Goal: Information Seeking & Learning: Learn about a topic

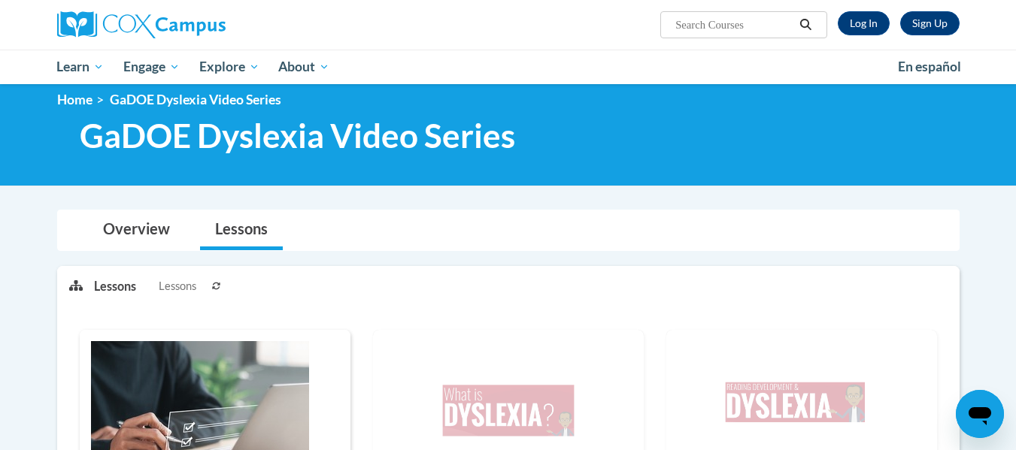
scroll to position [301, 0]
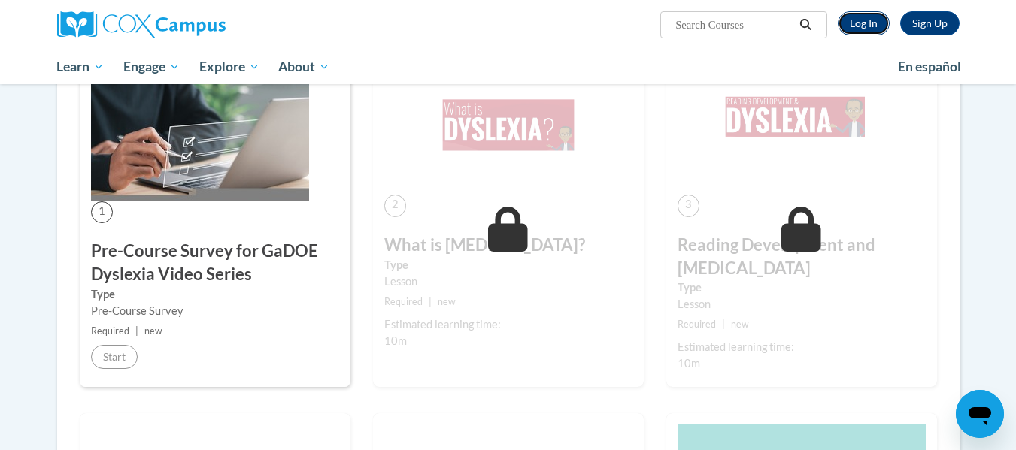
click at [876, 26] on link "Log In" at bounding box center [864, 23] width 52 height 24
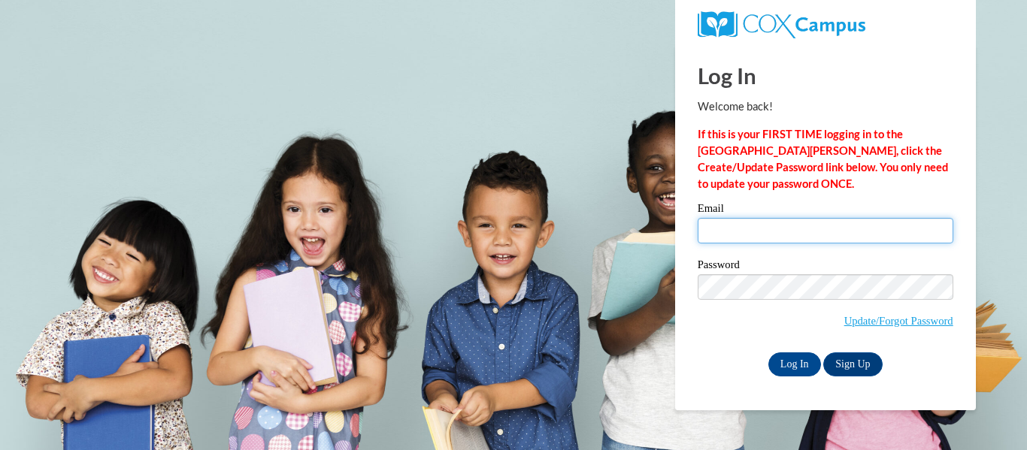
click at [746, 232] on input "Email" at bounding box center [826, 231] width 256 height 26
drag, startPoint x: 813, startPoint y: 231, endPoint x: 565, endPoint y: 208, distance: 249.2
click at [569, 210] on body "Log In Welcome back! If this is your FIRST TIME logging in to the NEW Cox Campu…" at bounding box center [513, 225] width 1027 height 450
type input "cduncan10@ggc.edu"
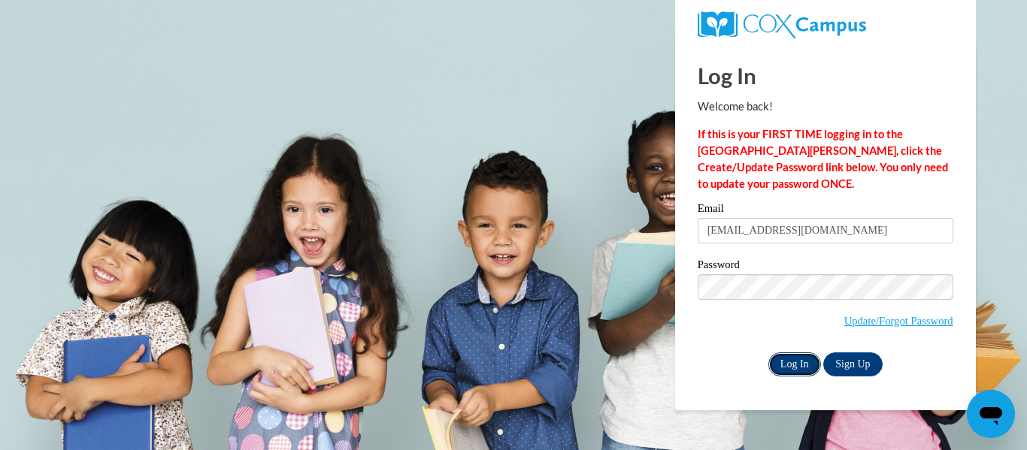
click at [799, 359] on input "Log In" at bounding box center [795, 365] width 53 height 24
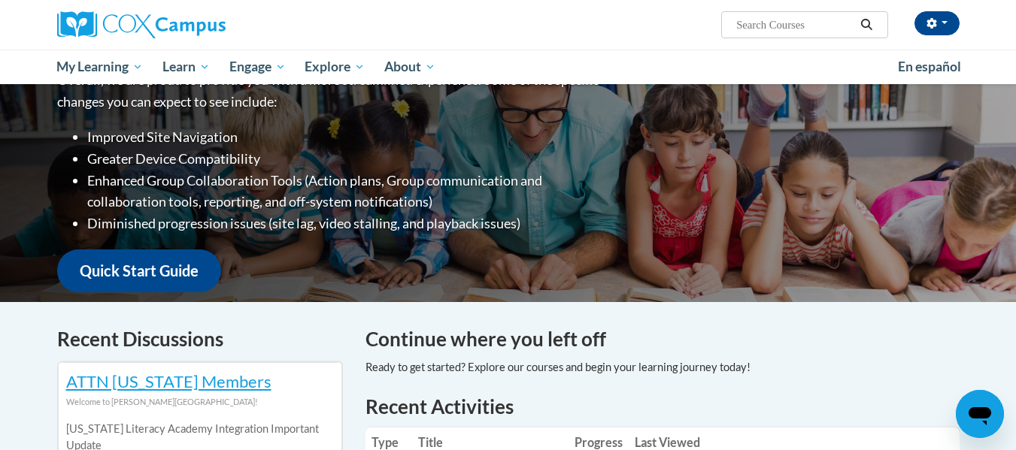
scroll to position [451, 0]
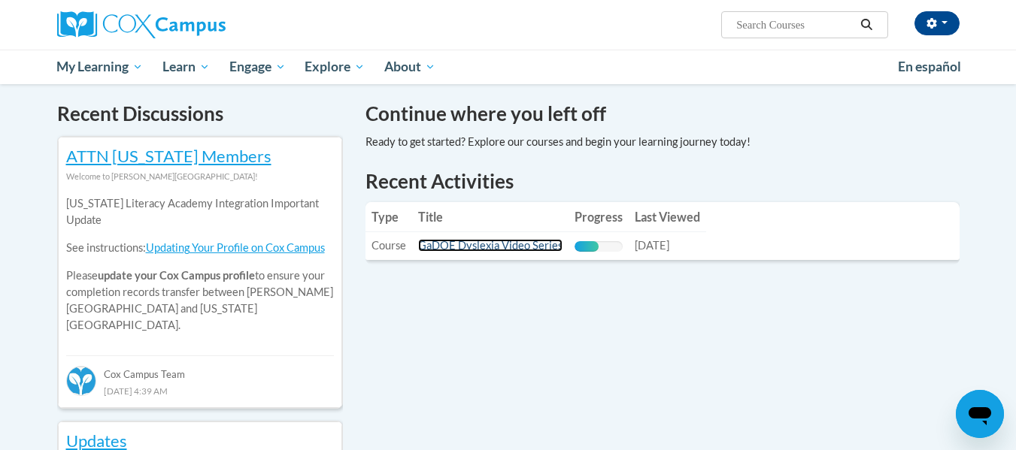
click at [534, 244] on link "GaDOE Dyslexia Video Series" at bounding box center [490, 245] width 144 height 13
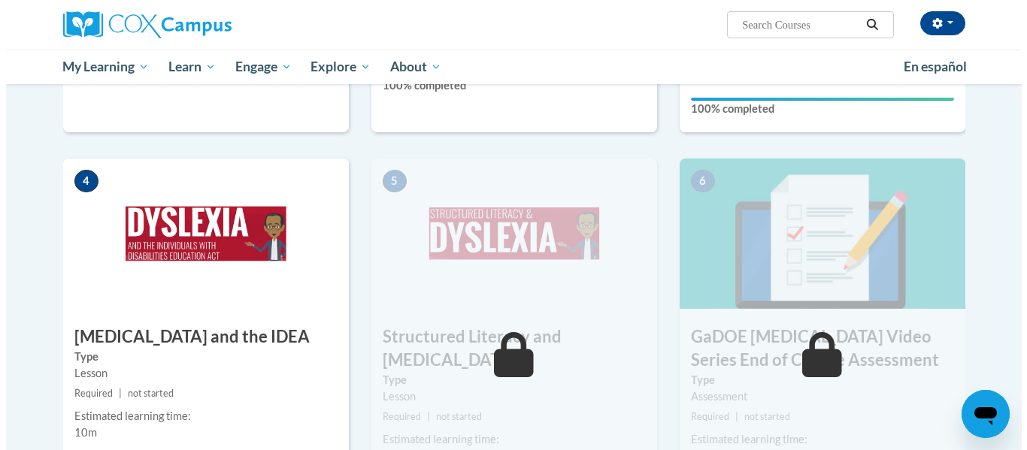
scroll to position [752, 0]
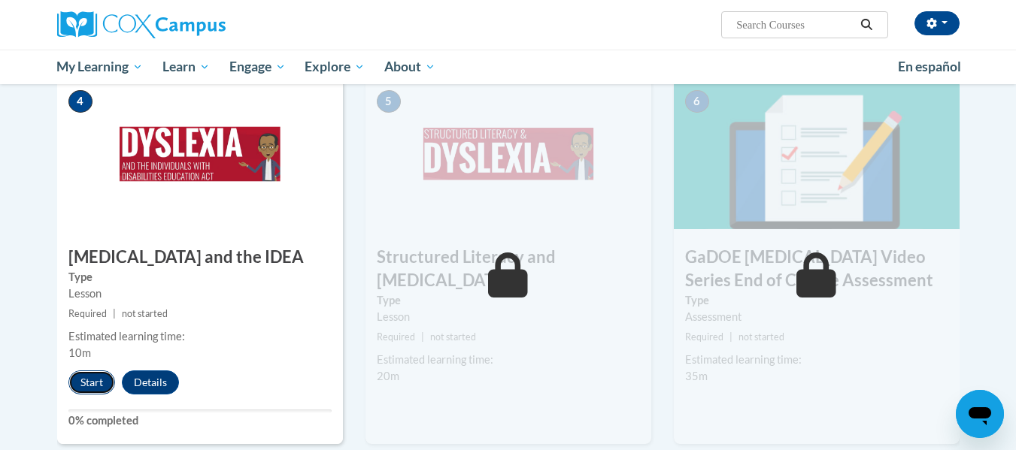
click at [89, 371] on button "Start" at bounding box center [91, 383] width 47 height 24
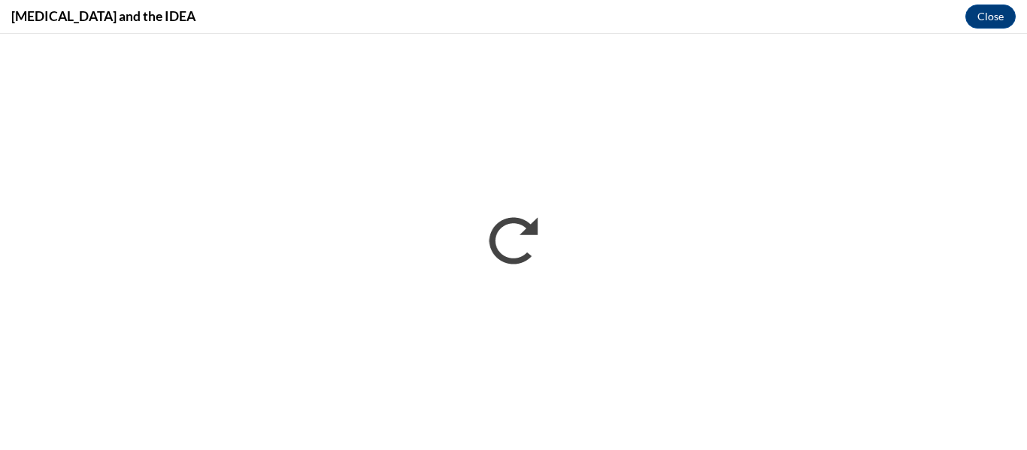
scroll to position [0, 0]
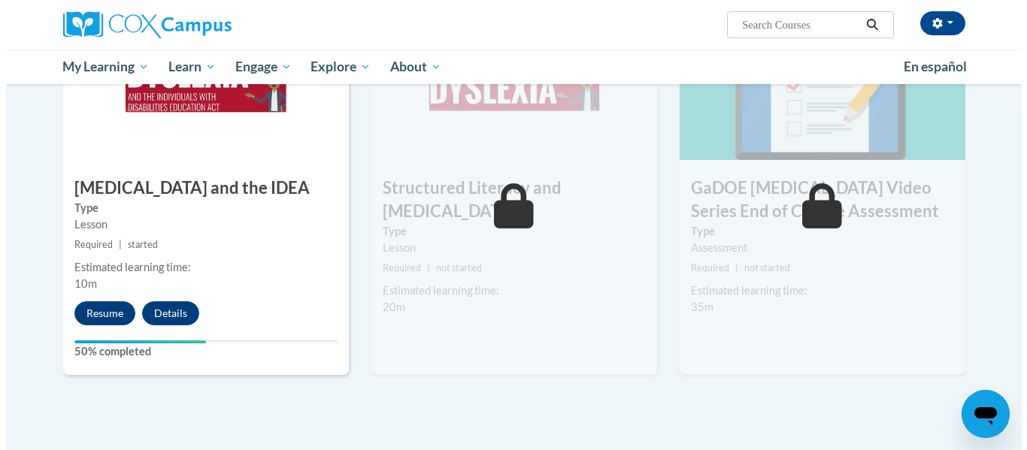
scroll to position [827, 0]
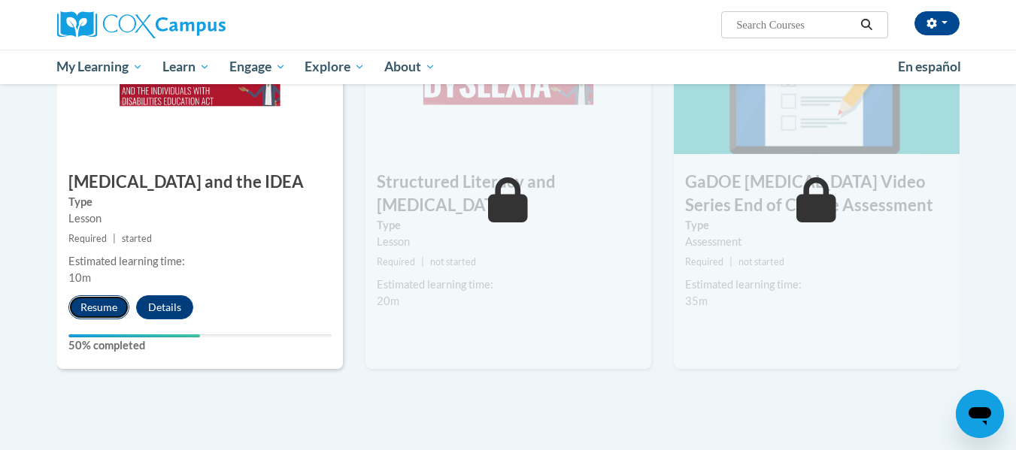
click at [102, 296] on button "Resume" at bounding box center [98, 308] width 61 height 24
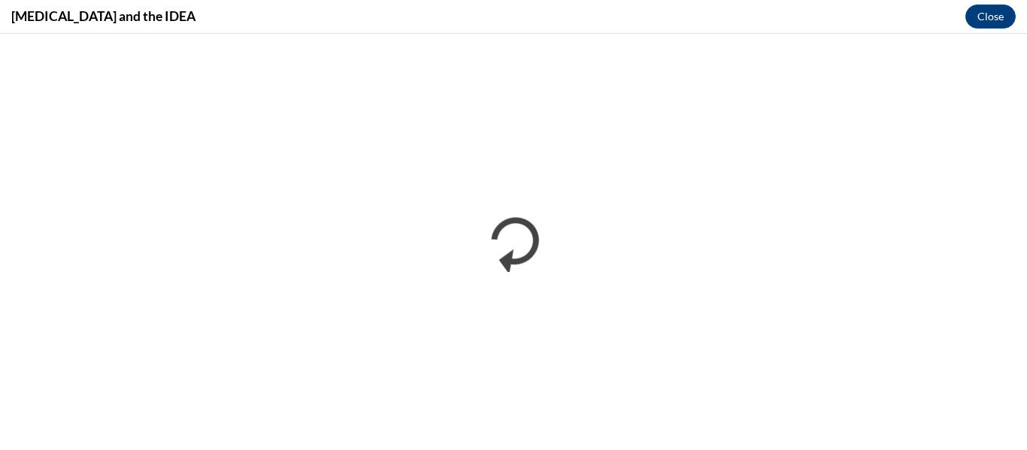
scroll to position [0, 0]
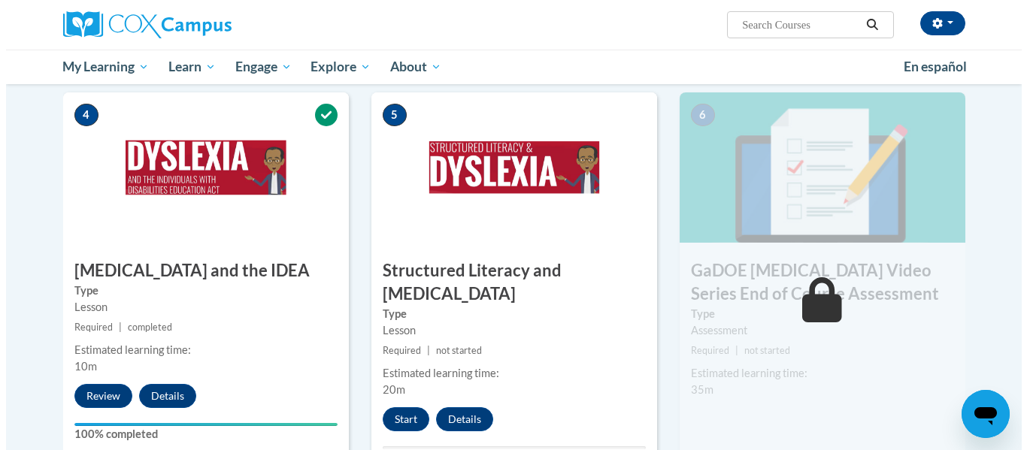
scroll to position [804, 0]
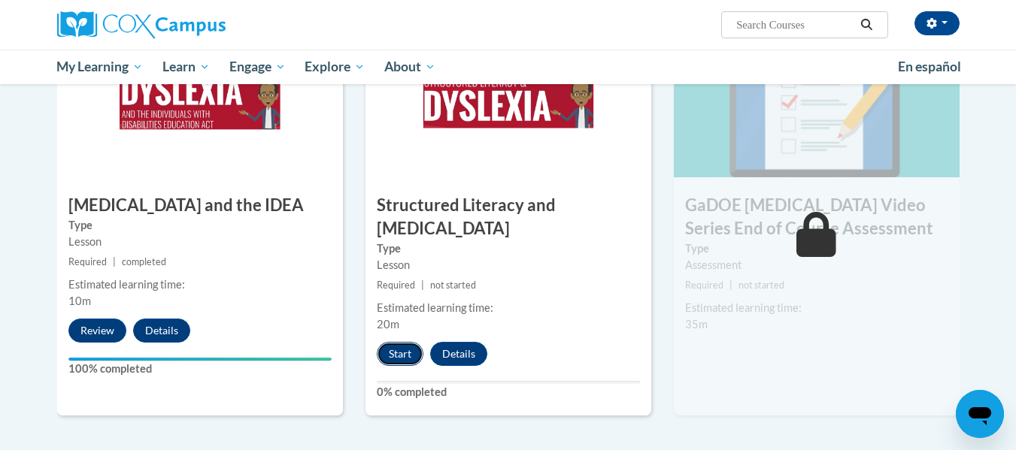
click at [386, 342] on button "Start" at bounding box center [400, 354] width 47 height 24
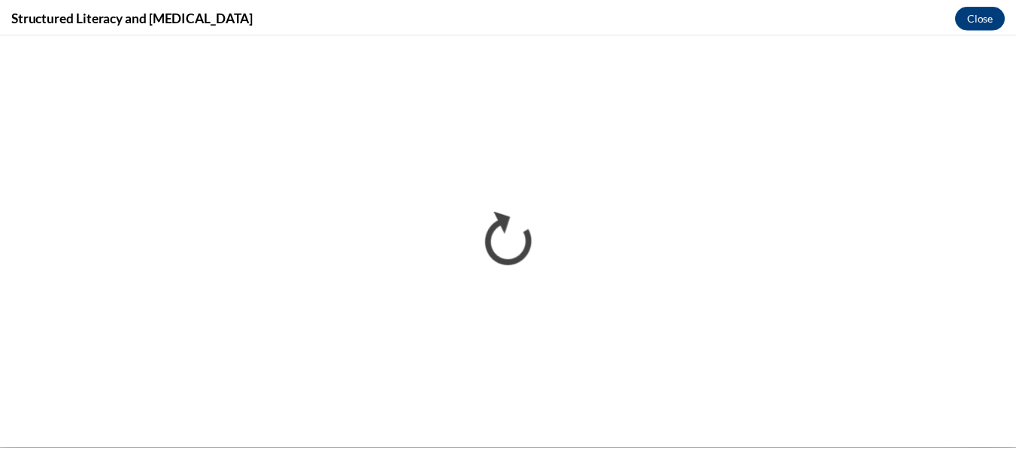
scroll to position [0, 0]
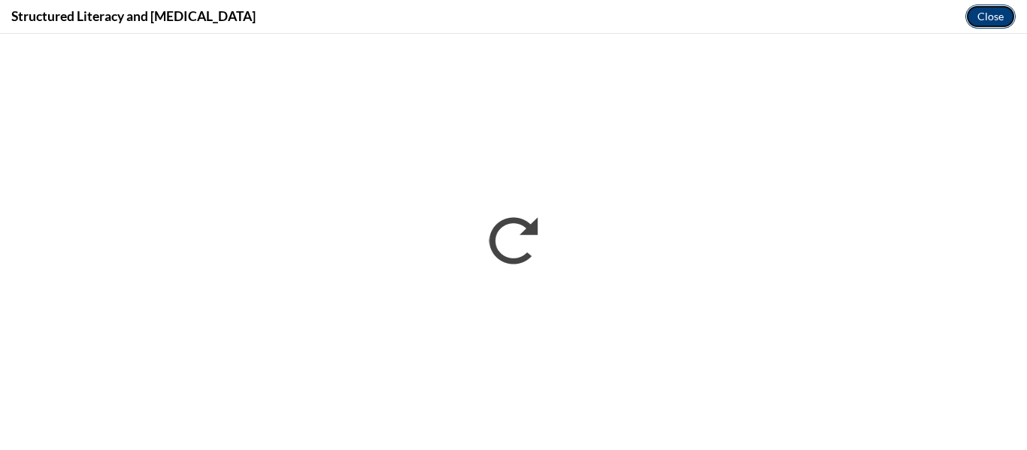
click at [999, 8] on button "Close" at bounding box center [991, 17] width 50 height 24
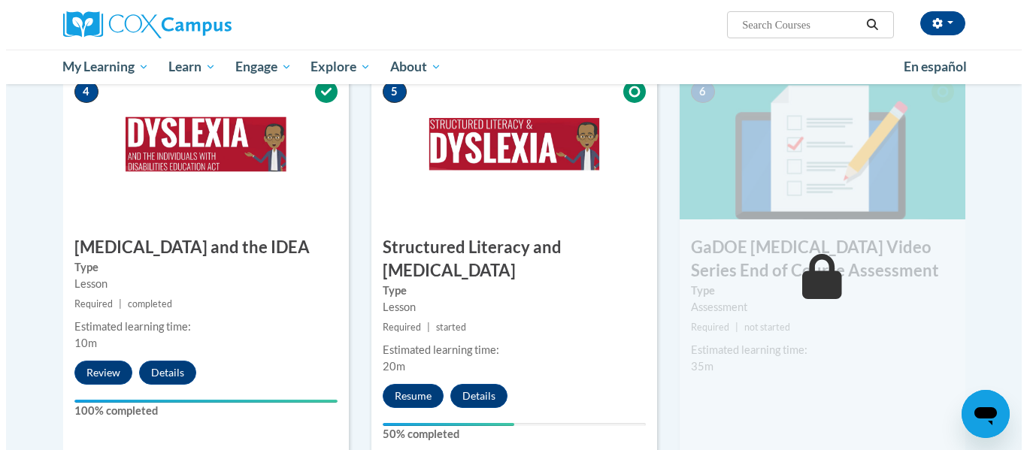
scroll to position [752, 0]
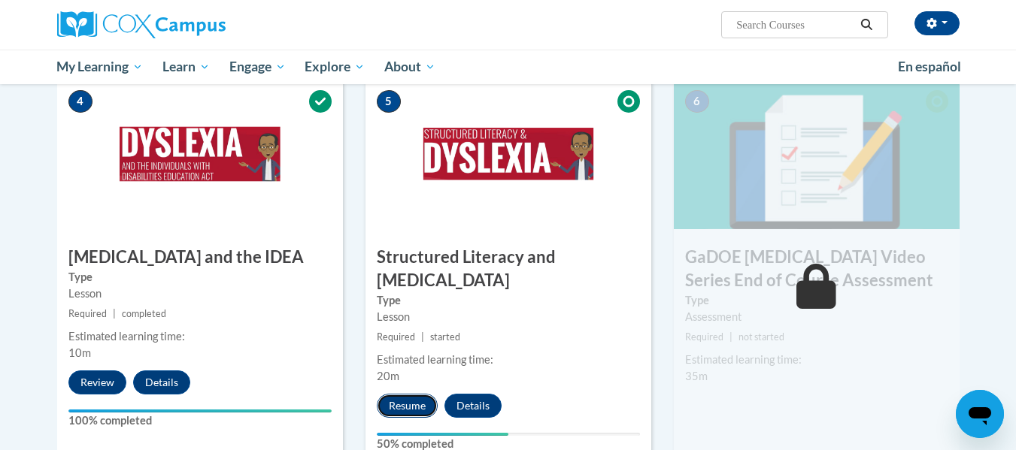
click at [403, 394] on button "Resume" at bounding box center [407, 406] width 61 height 24
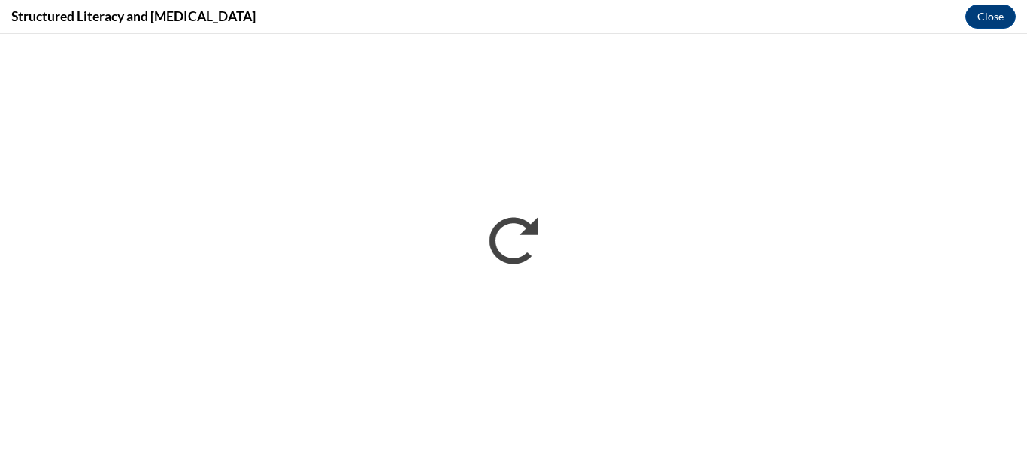
scroll to position [0, 0]
click at [997, 23] on button "Close" at bounding box center [991, 17] width 50 height 24
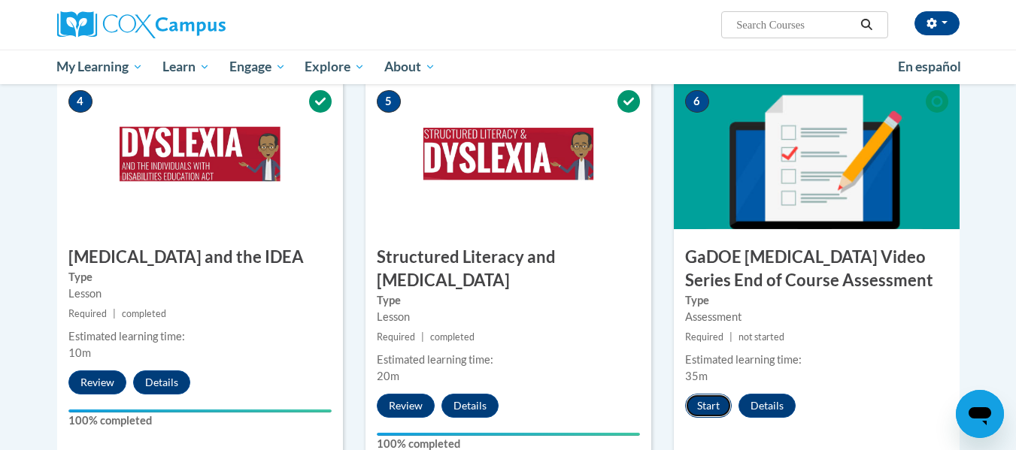
click at [708, 394] on button "Start" at bounding box center [708, 406] width 47 height 24
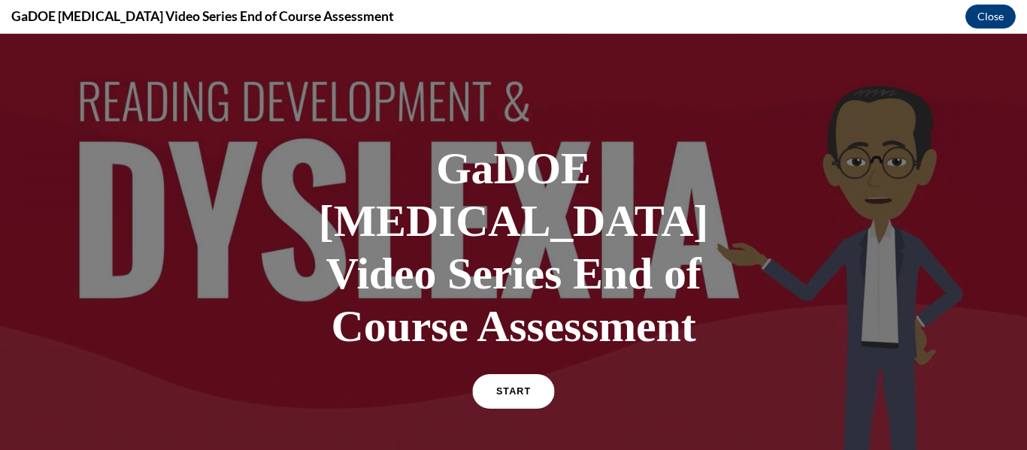
click at [511, 374] on link "START" at bounding box center [513, 391] width 82 height 35
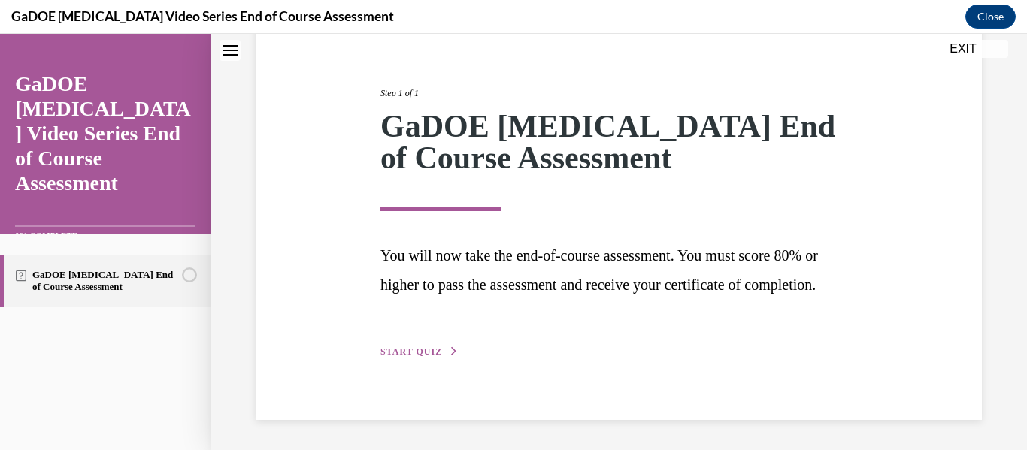
scroll to position [186, 0]
click at [443, 350] on button "START QUIZ" at bounding box center [420, 352] width 78 height 14
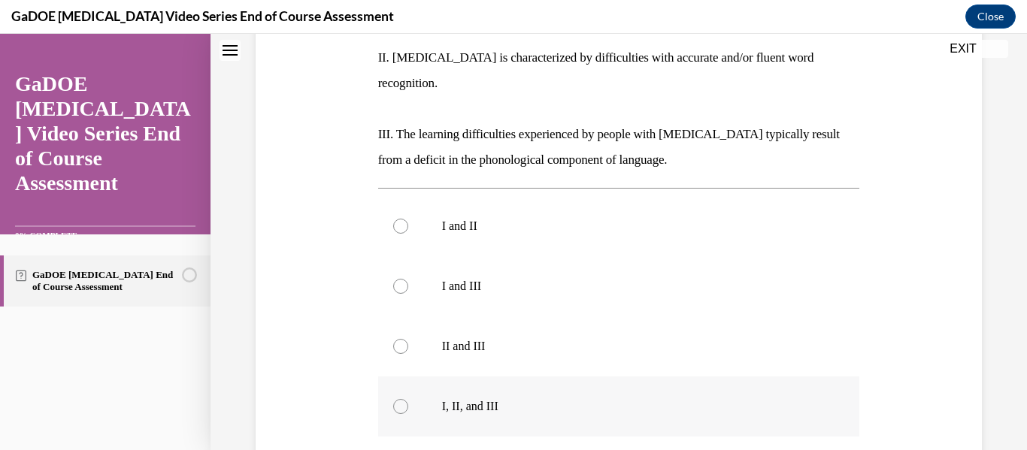
scroll to position [394, 0]
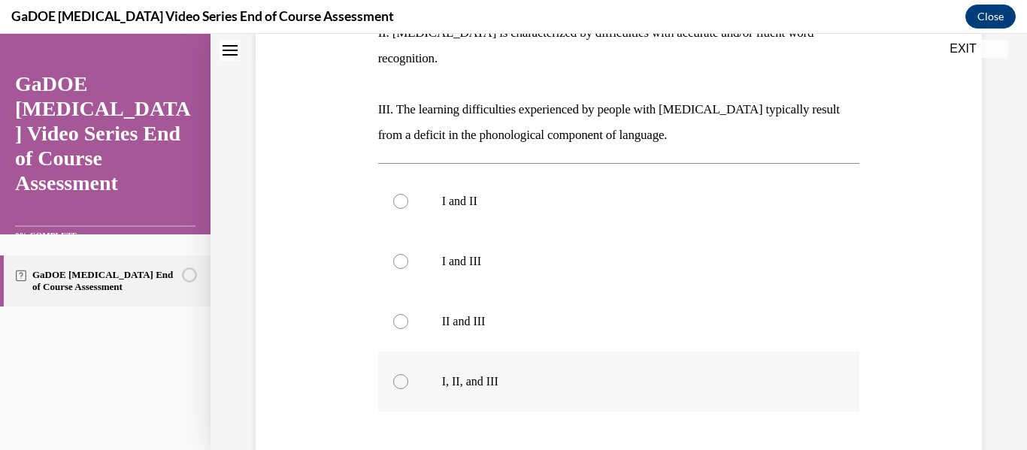
click at [517, 374] on p "I, II, and III" at bounding box center [632, 381] width 381 height 15
click at [408, 374] on input "I, II, and III" at bounding box center [400, 381] width 15 height 15
radio input "true"
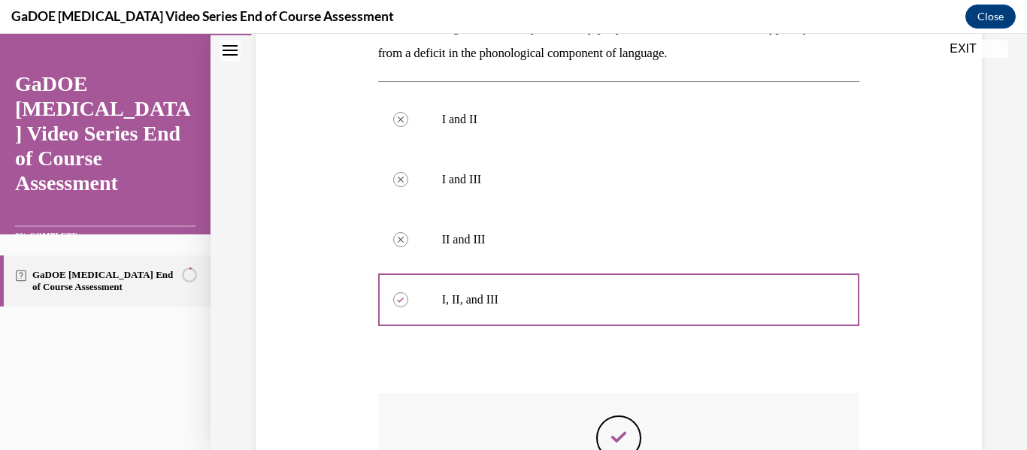
scroll to position [643, 0]
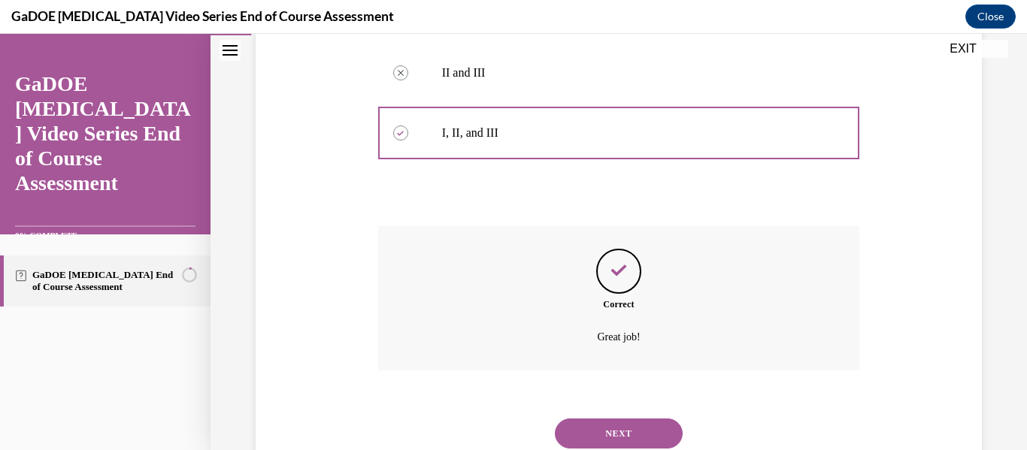
click at [653, 419] on button "NEXT" at bounding box center [619, 434] width 128 height 30
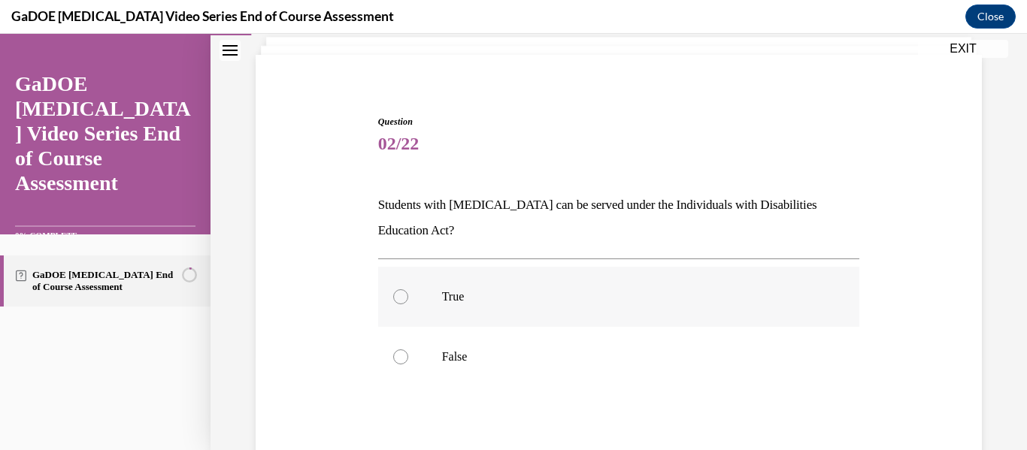
scroll to position [150, 0]
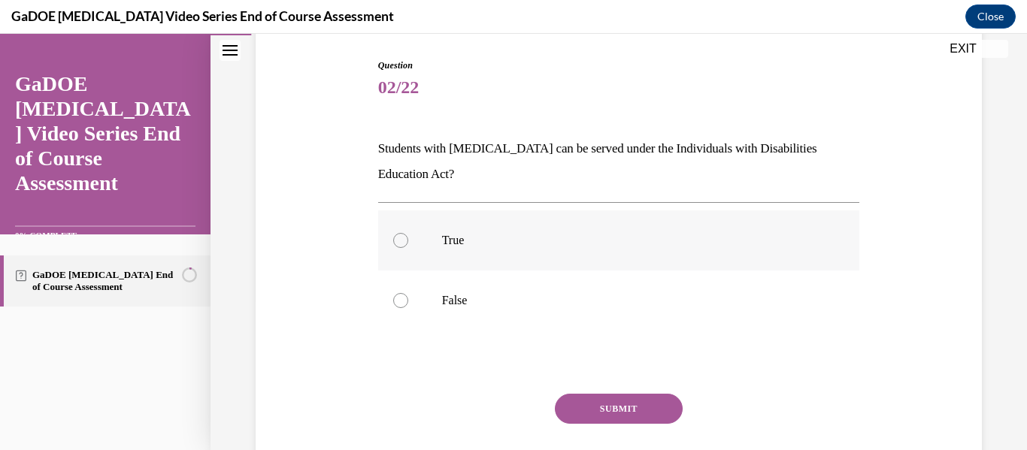
click at [456, 253] on label "True" at bounding box center [619, 241] width 482 height 60
click at [408, 248] on input "True" at bounding box center [400, 240] width 15 height 15
radio input "true"
click at [629, 405] on button "SUBMIT" at bounding box center [619, 409] width 128 height 30
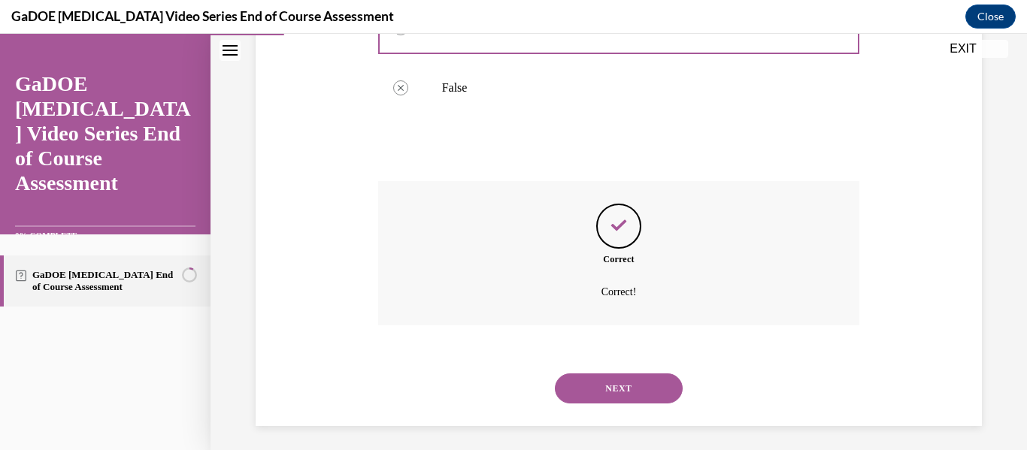
scroll to position [369, 0]
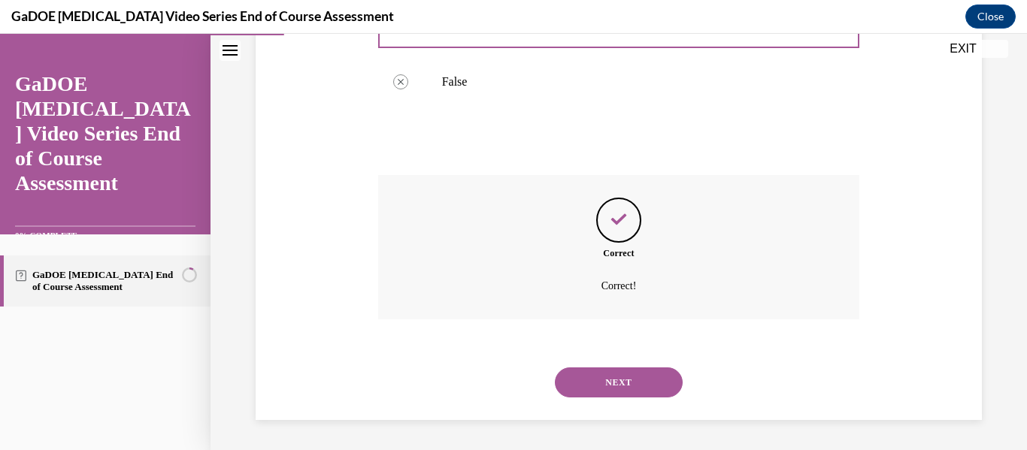
click at [633, 380] on button "NEXT" at bounding box center [619, 383] width 128 height 30
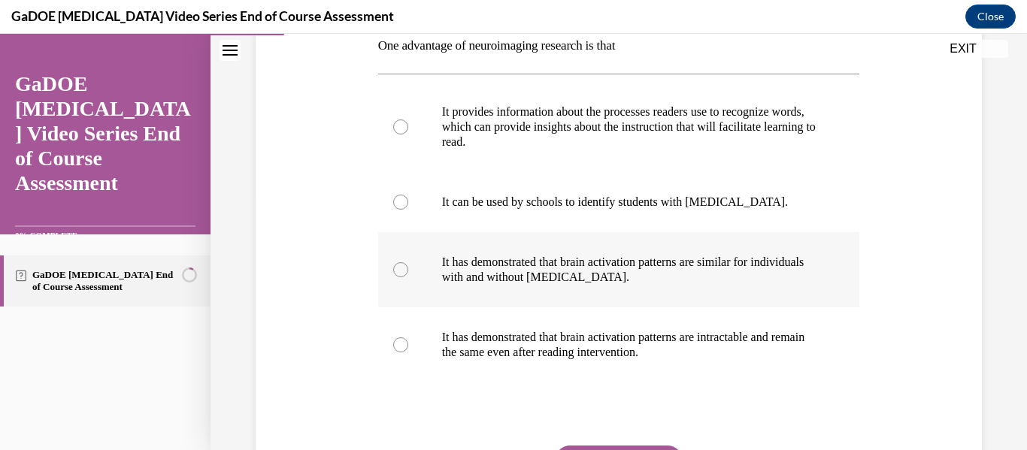
scroll to position [301, 0]
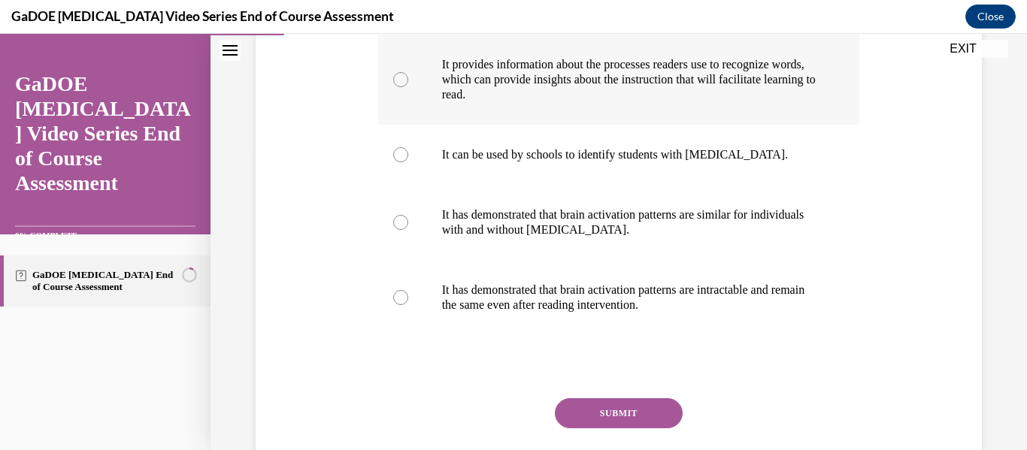
click at [702, 109] on label "It provides information about the processes readers use to recognize words, whi…" at bounding box center [619, 80] width 482 height 90
click at [408, 87] on input "It provides information about the processes readers use to recognize words, whi…" at bounding box center [400, 79] width 15 height 15
radio input "true"
click at [625, 402] on button "SUBMIT" at bounding box center [619, 414] width 128 height 30
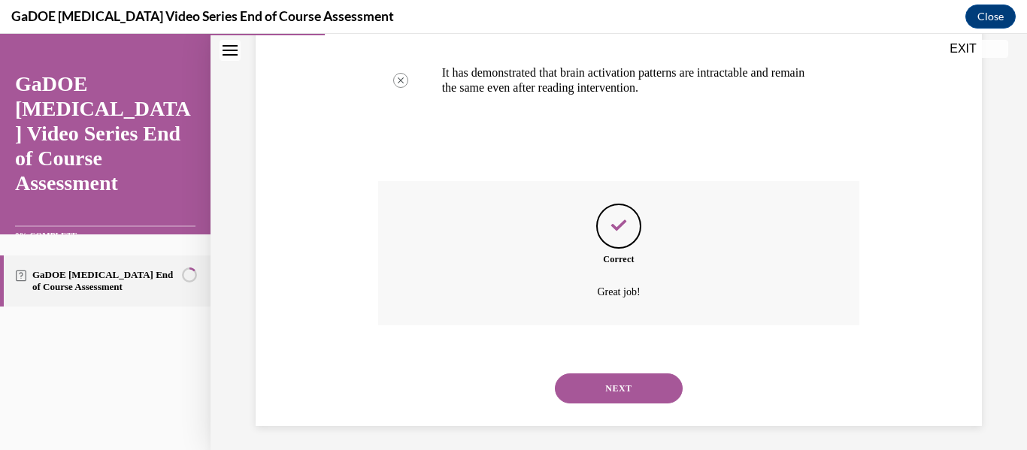
scroll to position [524, 0]
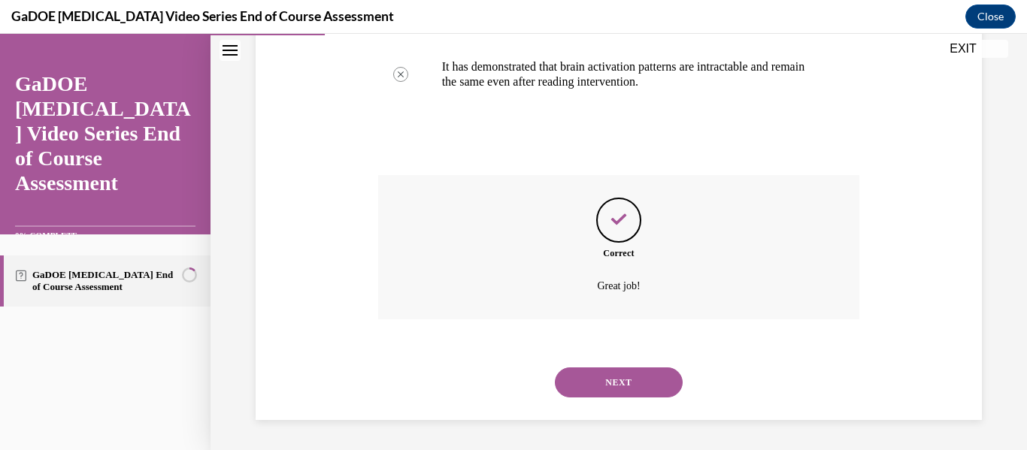
click at [637, 378] on button "NEXT" at bounding box center [619, 383] width 128 height 30
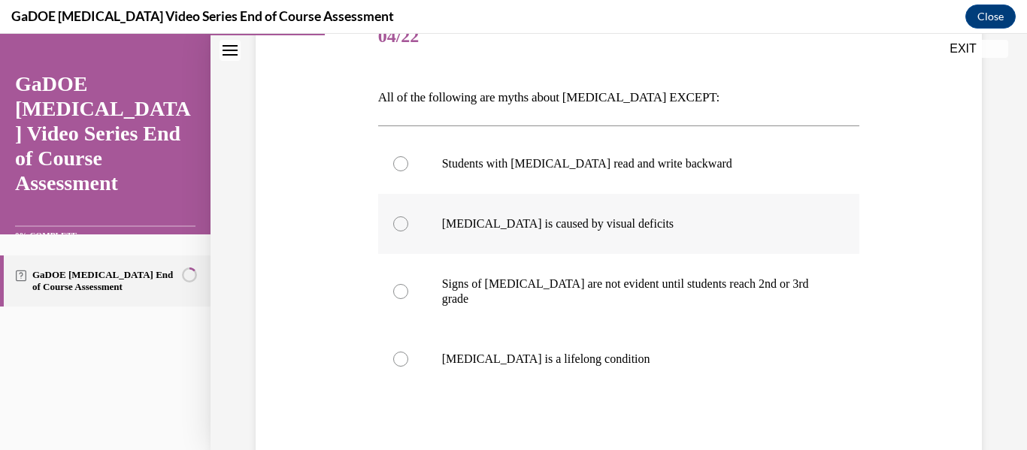
scroll to position [226, 0]
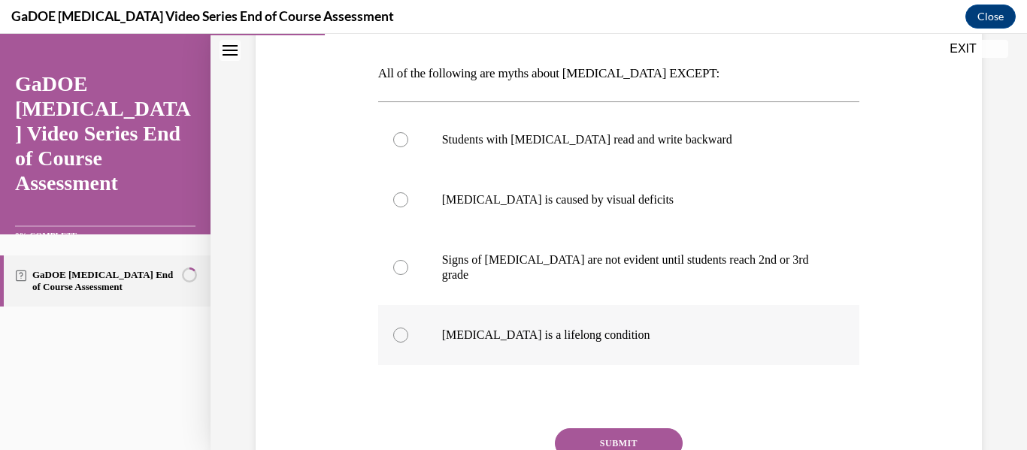
click at [600, 328] on p "[MEDICAL_DATA] is a lifelong condition" at bounding box center [632, 335] width 381 height 15
click at [408, 328] on input "[MEDICAL_DATA] is a lifelong condition" at bounding box center [400, 335] width 15 height 15
radio input "true"
click at [635, 429] on button "SUBMIT" at bounding box center [619, 444] width 128 height 30
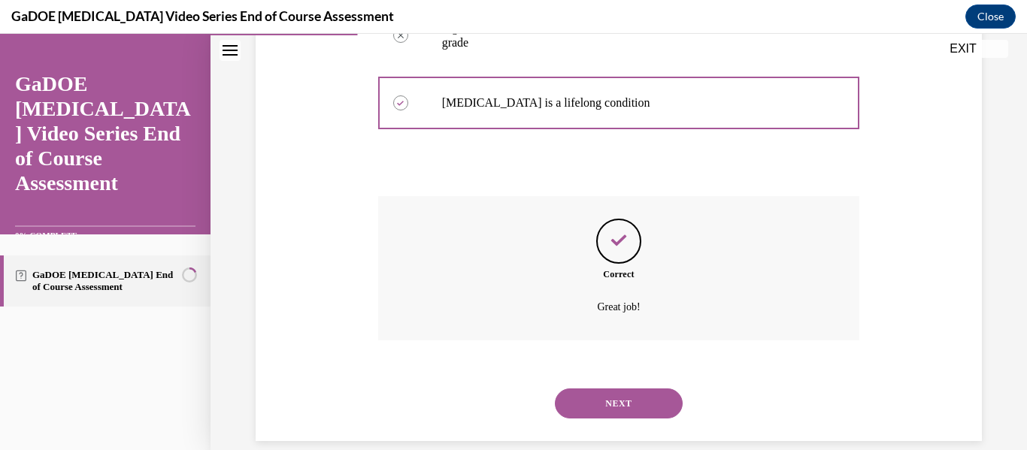
scroll to position [464, 0]
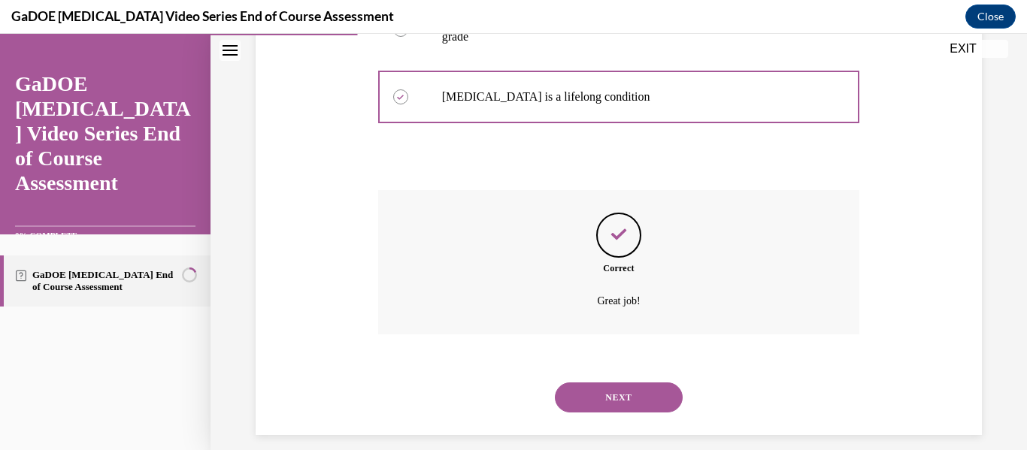
click at [636, 385] on button "NEXT" at bounding box center [619, 398] width 128 height 30
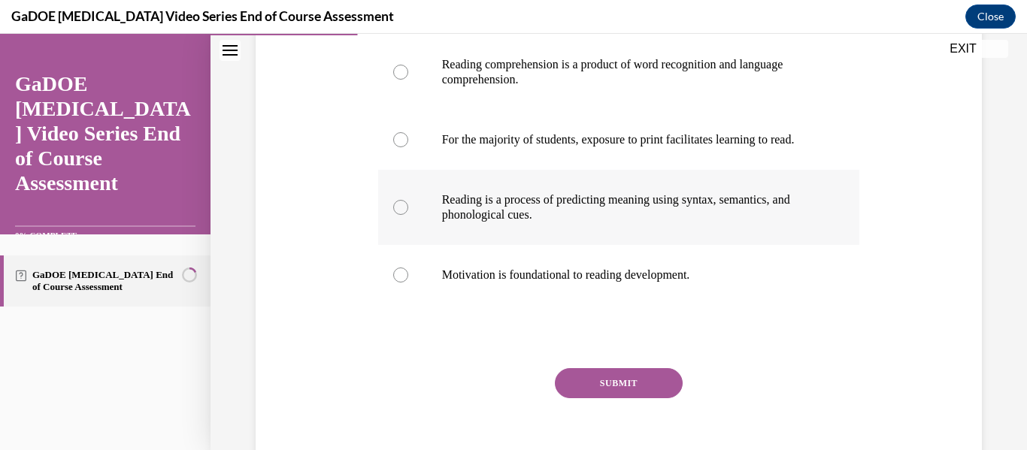
scroll to position [226, 0]
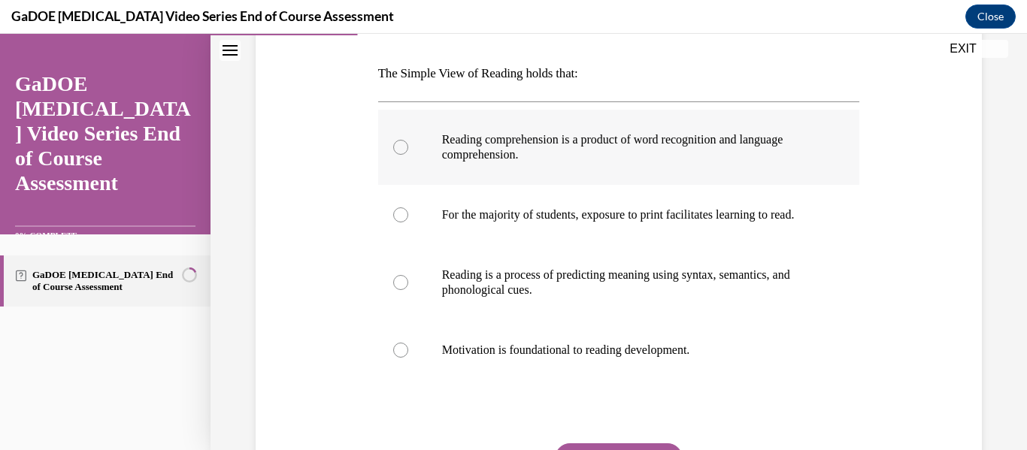
click at [635, 175] on label "Reading comprehension is a product of word recognition and language comprehensi…" at bounding box center [619, 147] width 482 height 75
click at [408, 155] on input "Reading comprehension is a product of word recognition and language comprehensi…" at bounding box center [400, 147] width 15 height 15
radio input "true"
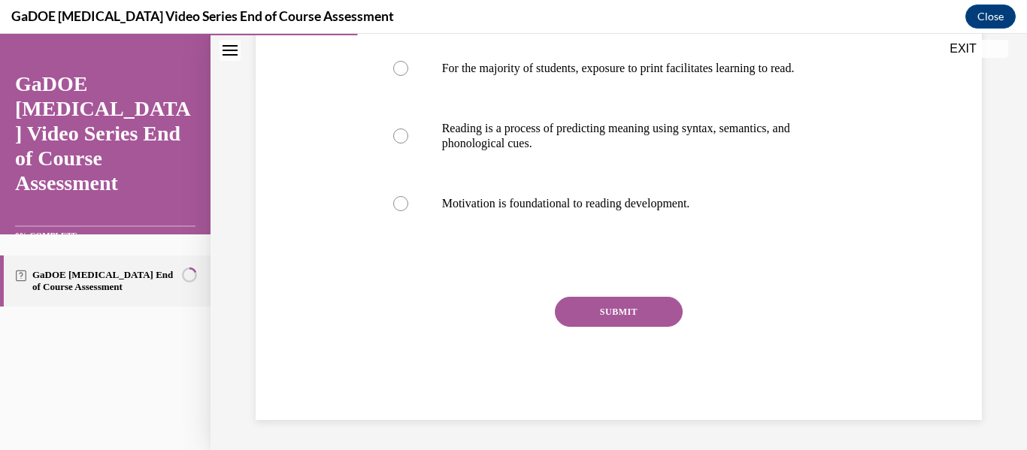
click at [641, 320] on button "SUBMIT" at bounding box center [619, 312] width 128 height 30
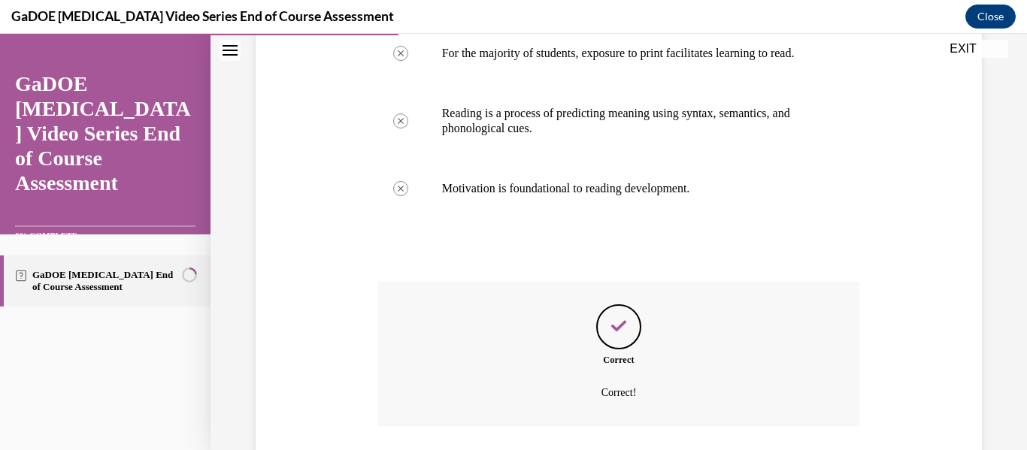
scroll to position [509, 0]
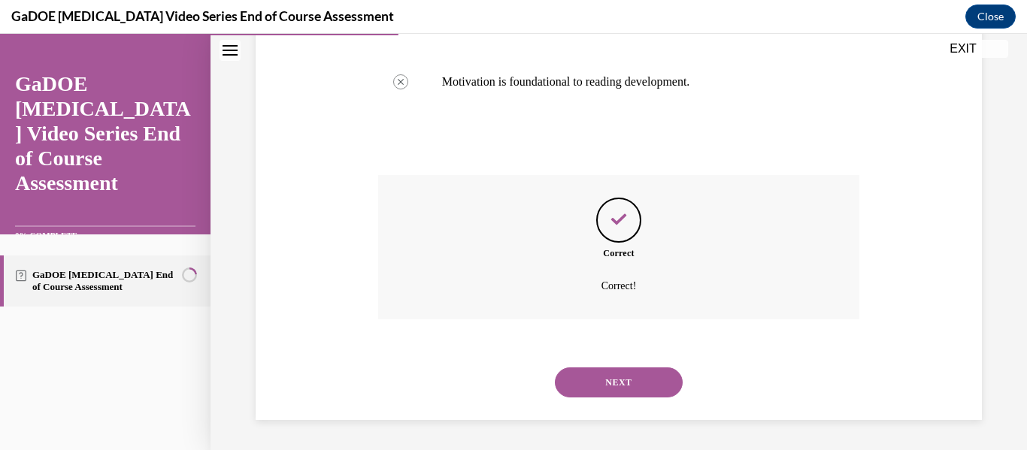
click at [616, 377] on button "NEXT" at bounding box center [619, 383] width 128 height 30
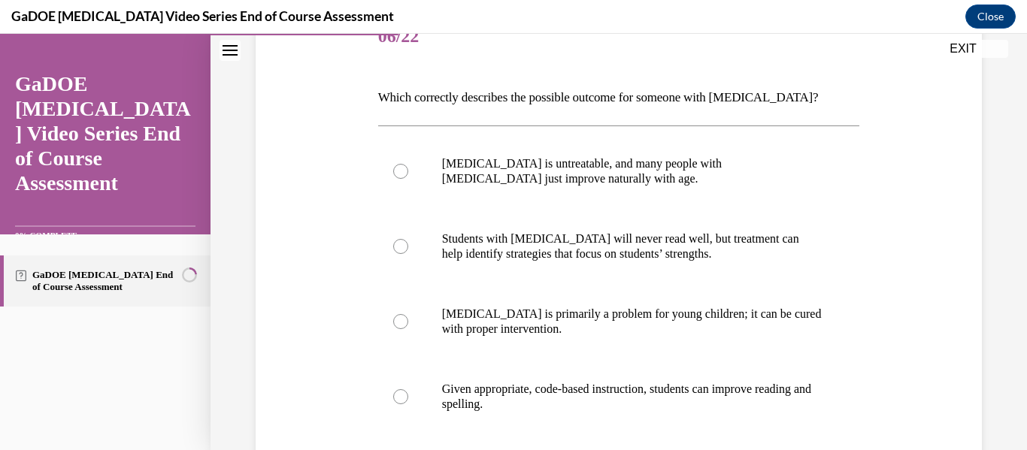
scroll to position [226, 0]
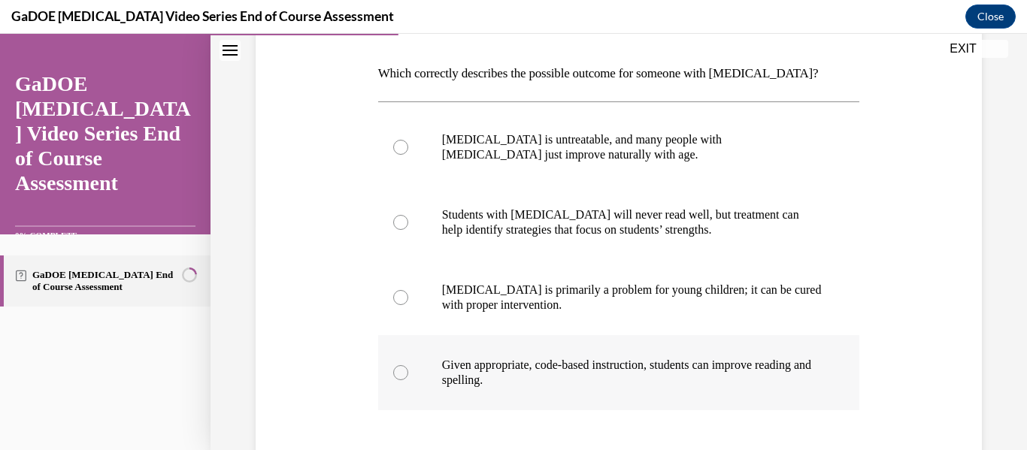
click at [672, 385] on p "Given appropriate, code-based instruction, students can improve reading and spe…" at bounding box center [632, 373] width 381 height 30
click at [408, 381] on input "Given appropriate, code-based instruction, students can improve reading and spe…" at bounding box center [400, 372] width 15 height 15
radio input "true"
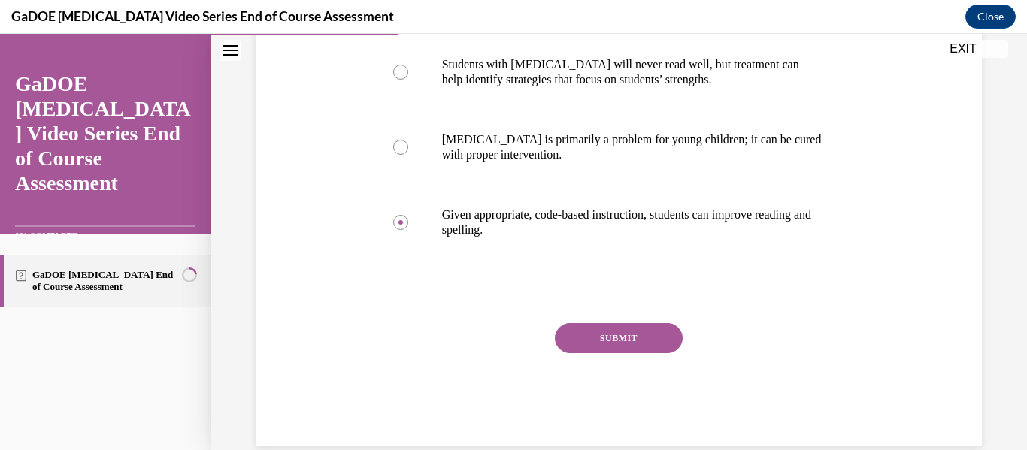
click at [635, 332] on button "SUBMIT" at bounding box center [619, 338] width 128 height 30
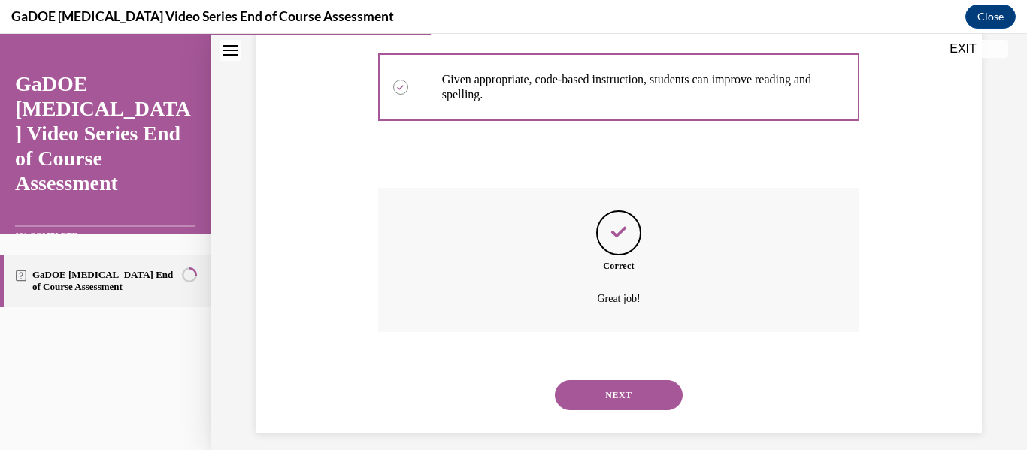
scroll to position [524, 0]
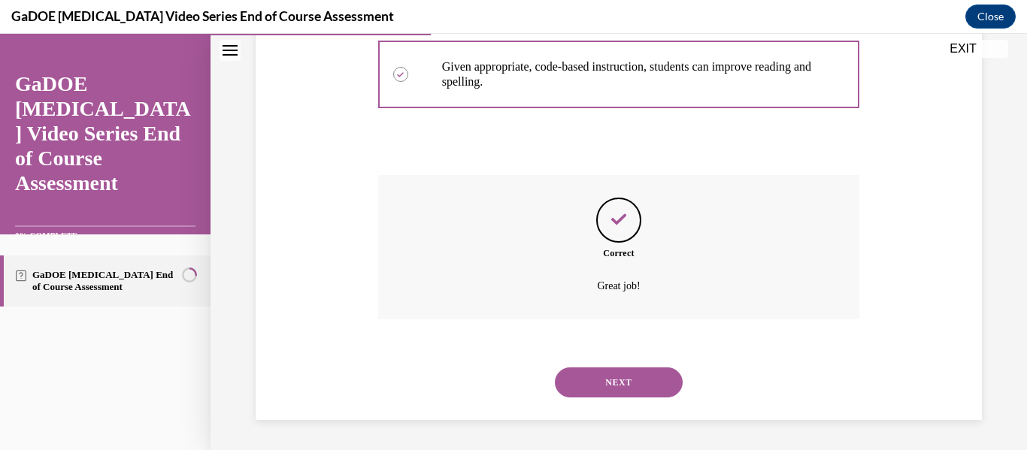
click at [641, 377] on button "NEXT" at bounding box center [619, 383] width 128 height 30
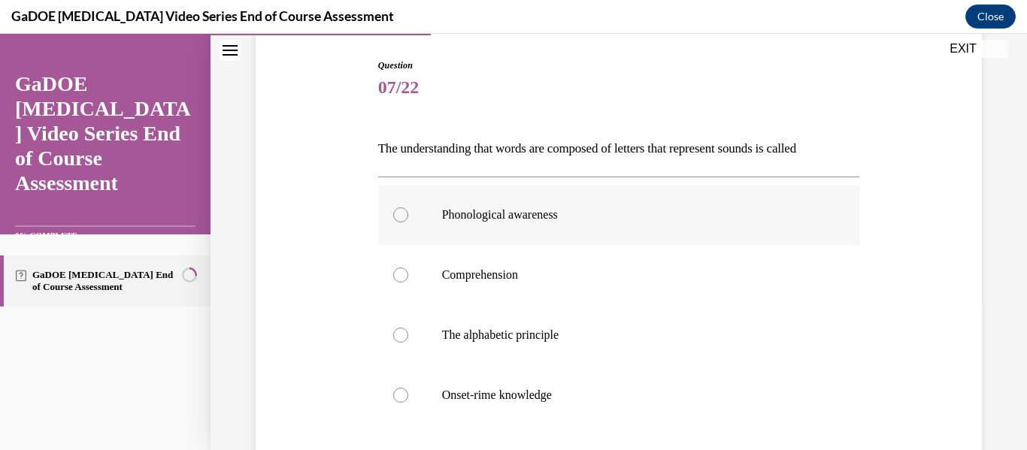
scroll to position [226, 0]
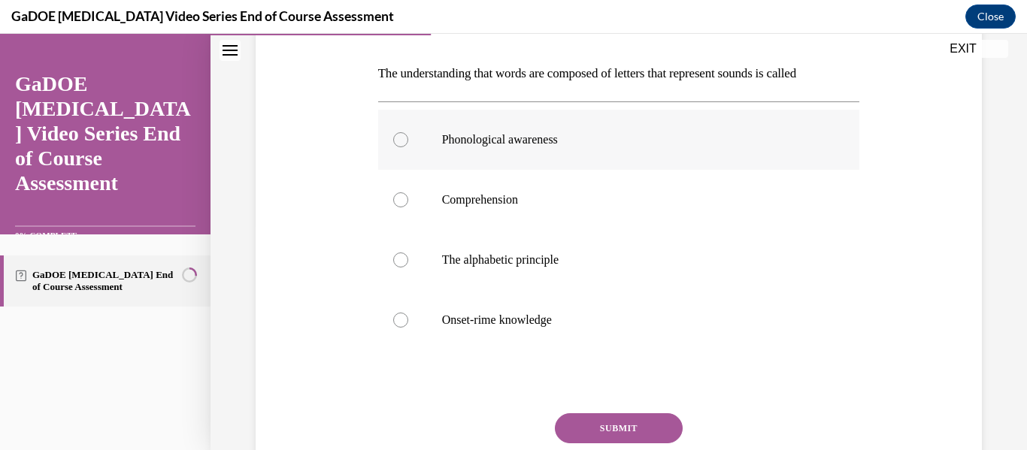
click at [637, 153] on label "Phonological awareness" at bounding box center [619, 140] width 482 height 60
click at [408, 147] on input "Phonological awareness" at bounding box center [400, 139] width 15 height 15
radio input "true"
click at [641, 415] on button "SUBMIT" at bounding box center [619, 429] width 128 height 30
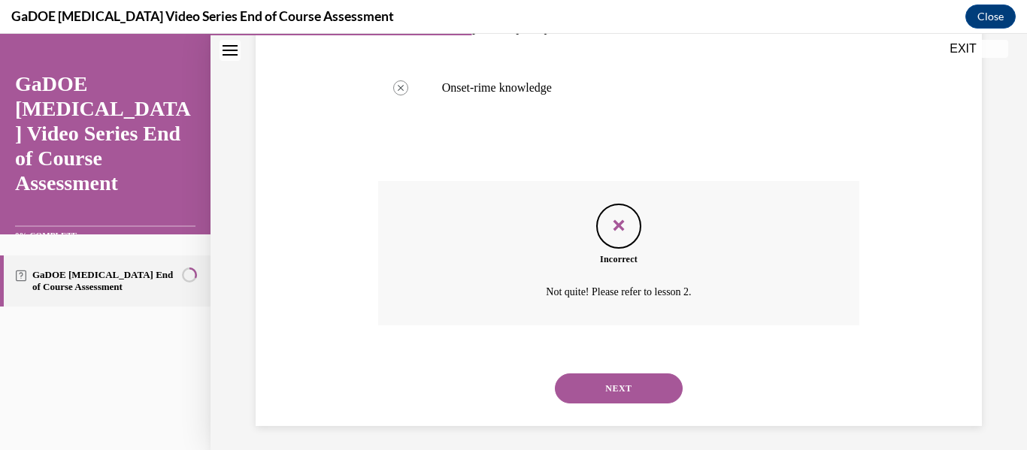
scroll to position [464, 0]
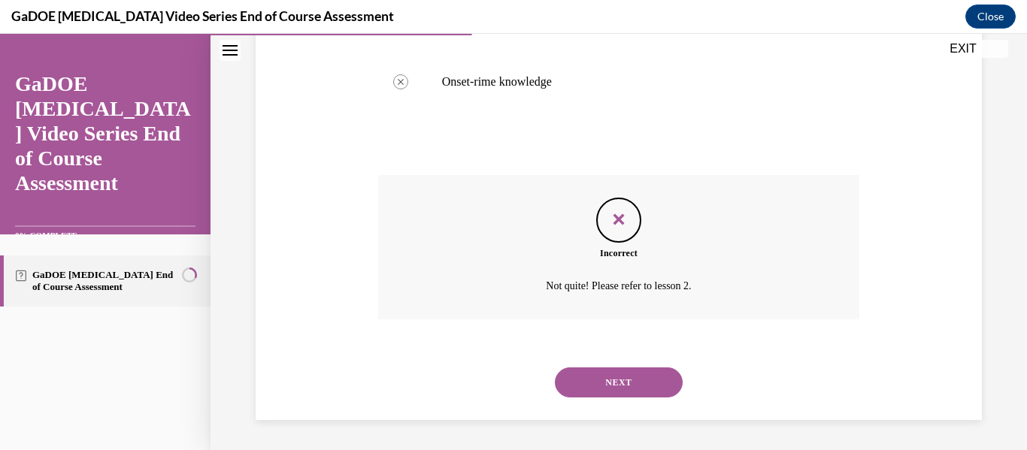
click at [646, 379] on button "NEXT" at bounding box center [619, 383] width 128 height 30
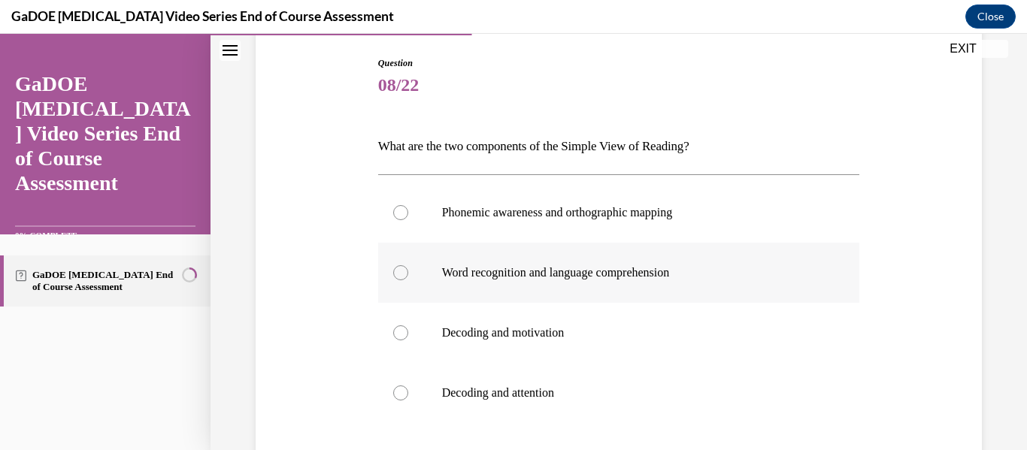
scroll to position [226, 0]
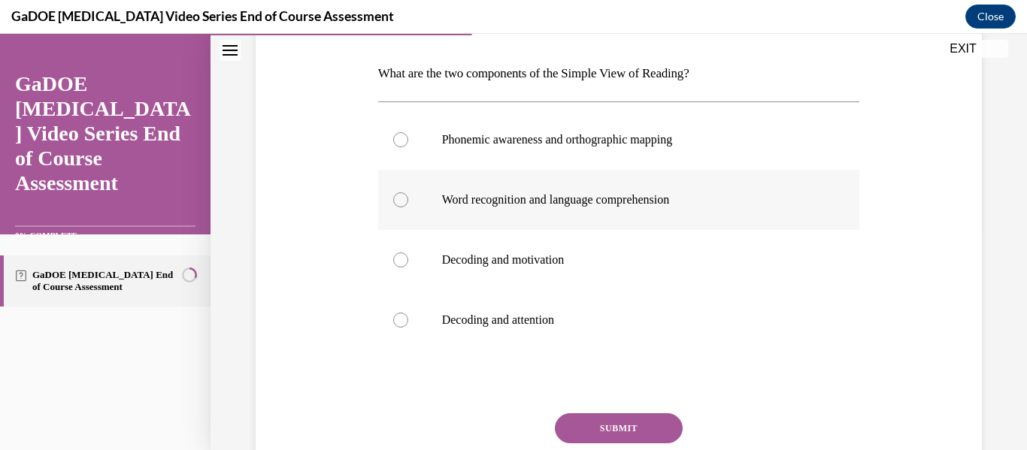
click at [637, 195] on p "Word recognition and language comprehension" at bounding box center [632, 200] width 381 height 15
click at [408, 195] on input "Word recognition and language comprehension" at bounding box center [400, 200] width 15 height 15
radio input "true"
click at [631, 428] on button "SUBMIT" at bounding box center [619, 429] width 128 height 30
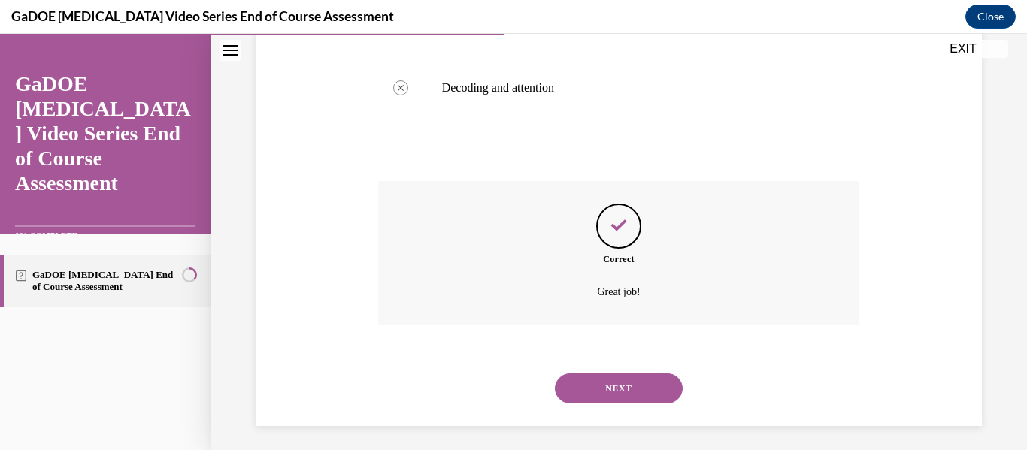
scroll to position [464, 0]
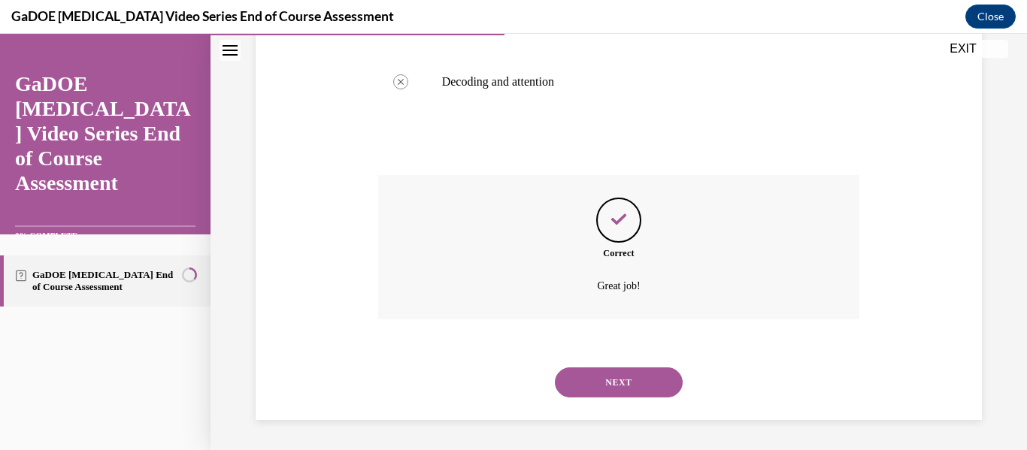
click at [639, 375] on button "NEXT" at bounding box center [619, 383] width 128 height 30
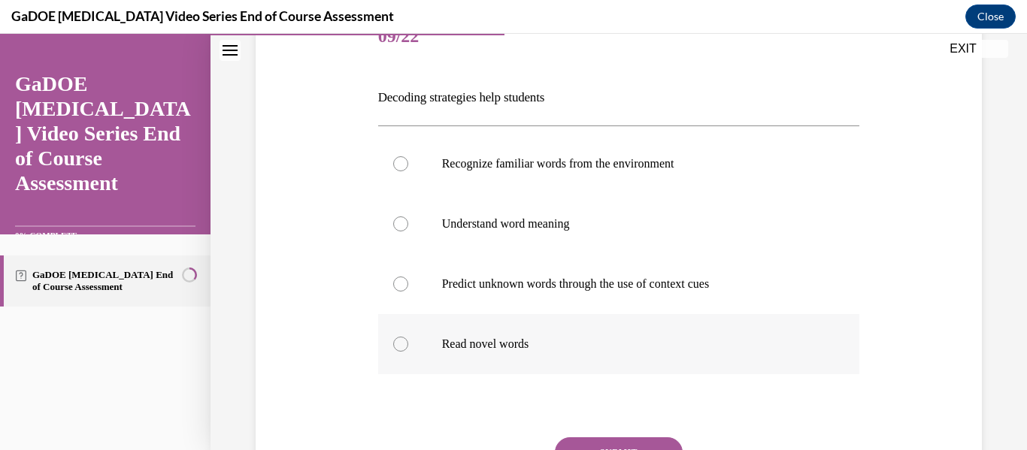
scroll to position [226, 0]
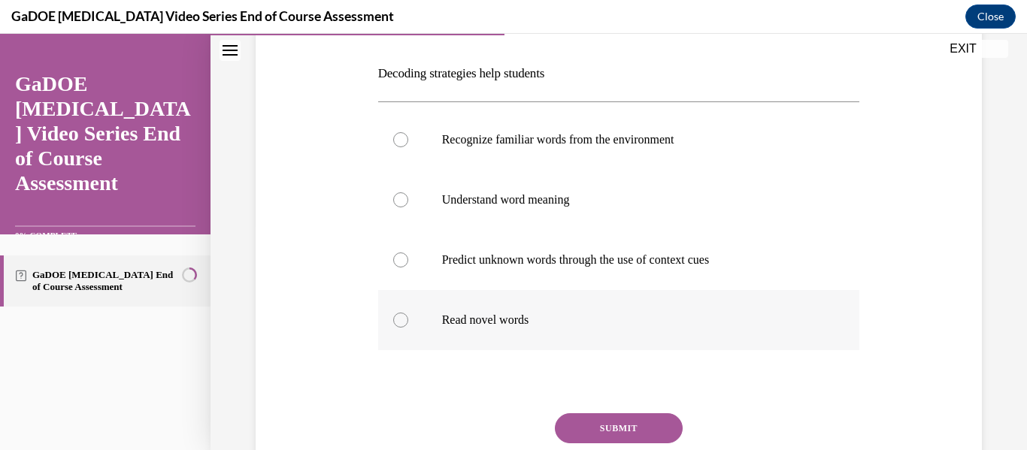
click at [579, 327] on p "Read novel words" at bounding box center [632, 320] width 381 height 15
click at [408, 327] on input "Read novel words" at bounding box center [400, 320] width 15 height 15
radio input "true"
click at [611, 419] on button "SUBMIT" at bounding box center [619, 429] width 128 height 30
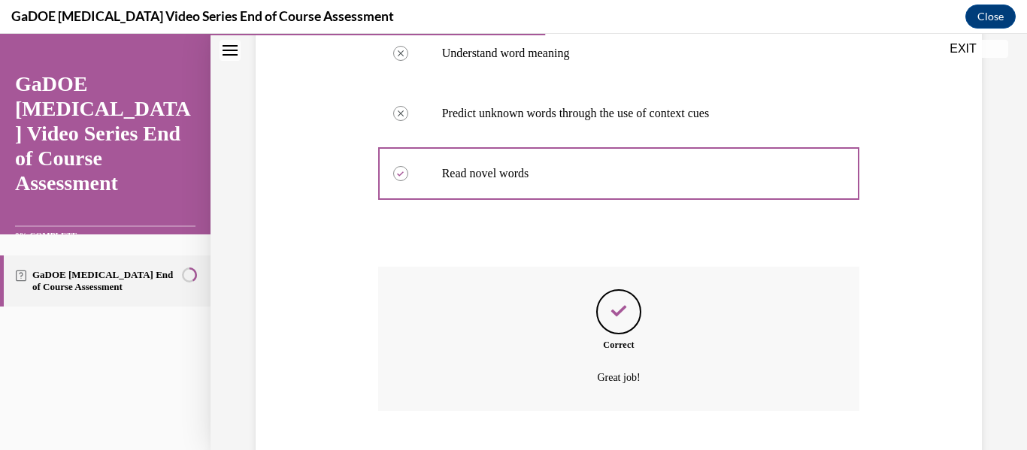
scroll to position [464, 0]
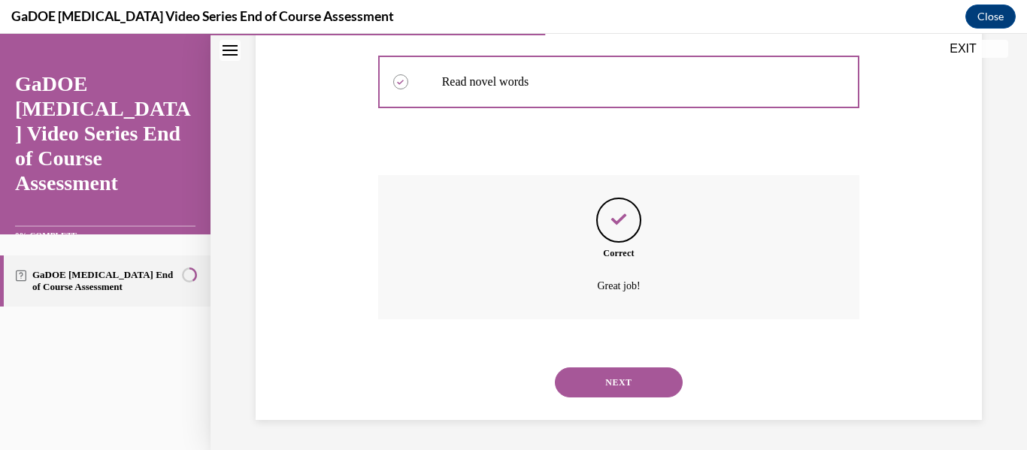
click at [656, 374] on button "NEXT" at bounding box center [619, 383] width 128 height 30
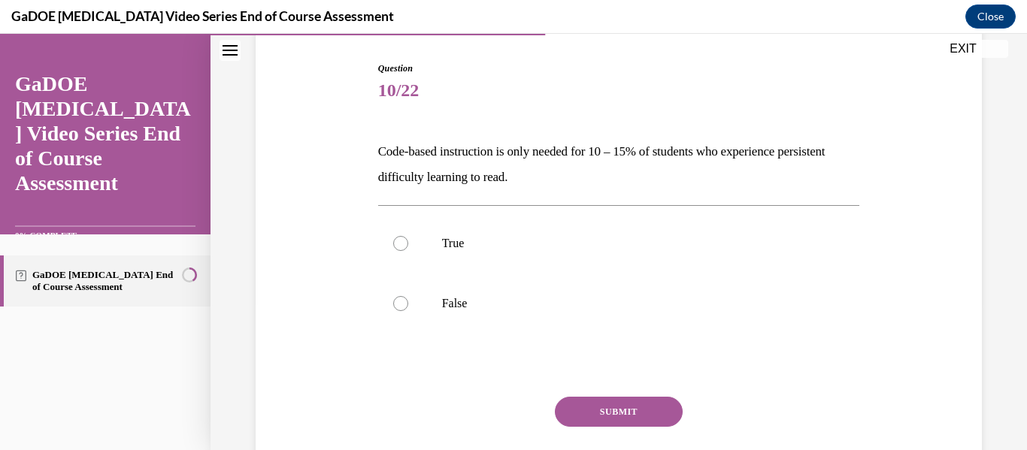
scroll to position [150, 0]
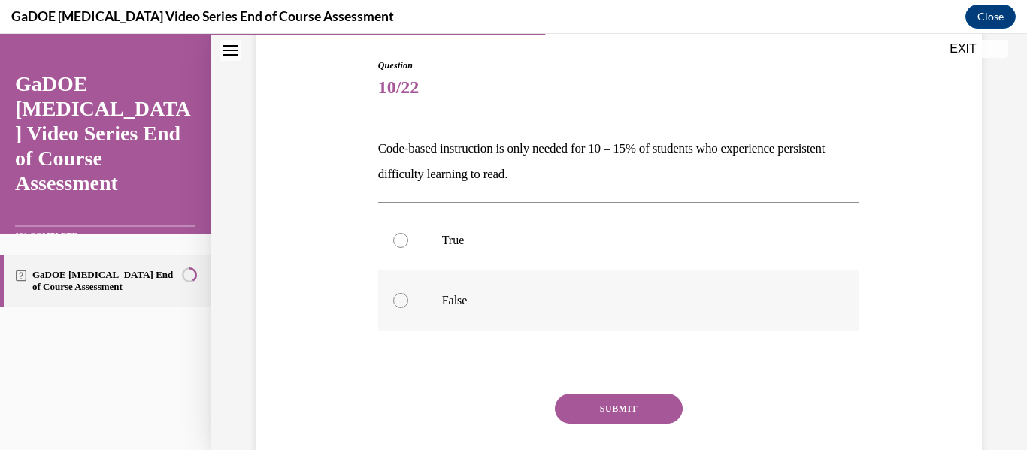
click at [517, 295] on p "False" at bounding box center [632, 300] width 381 height 15
click at [408, 295] on input "False" at bounding box center [400, 300] width 15 height 15
radio input "true"
click at [624, 419] on button "SUBMIT" at bounding box center [619, 409] width 128 height 30
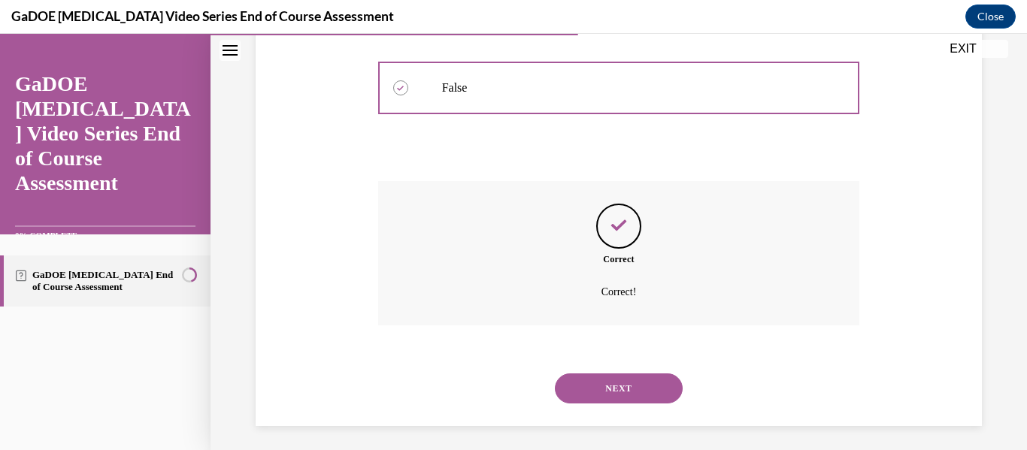
scroll to position [369, 0]
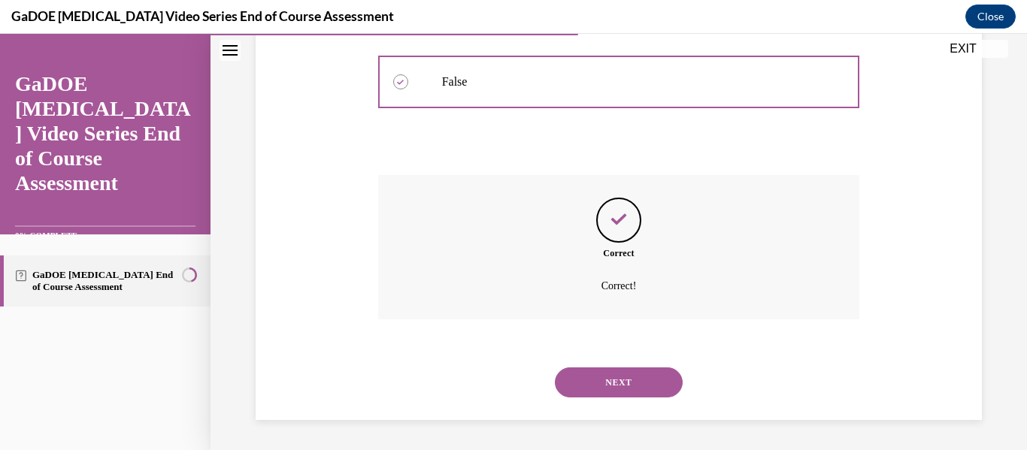
click at [629, 397] on button "NEXT" at bounding box center [619, 383] width 128 height 30
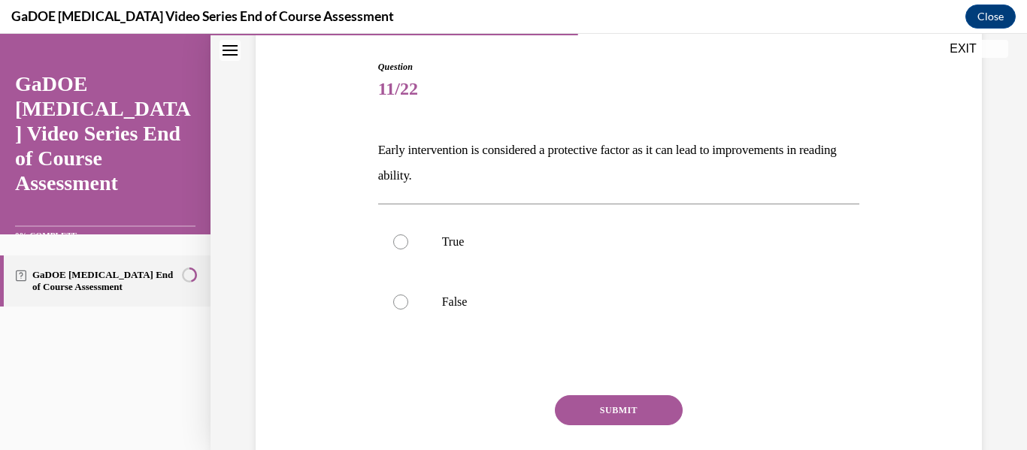
scroll to position [150, 0]
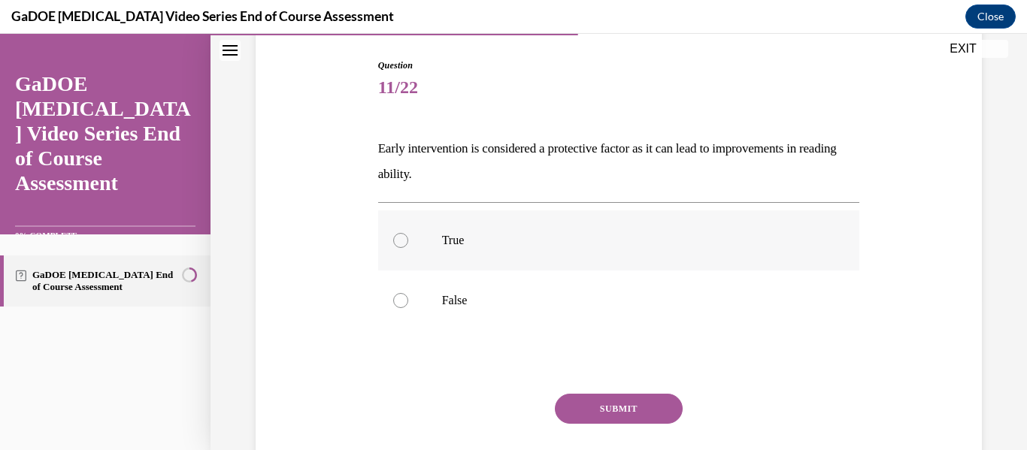
click at [477, 248] on label "True" at bounding box center [619, 241] width 482 height 60
click at [408, 248] on input "True" at bounding box center [400, 240] width 15 height 15
radio input "true"
click at [596, 408] on button "SUBMIT" at bounding box center [619, 409] width 128 height 30
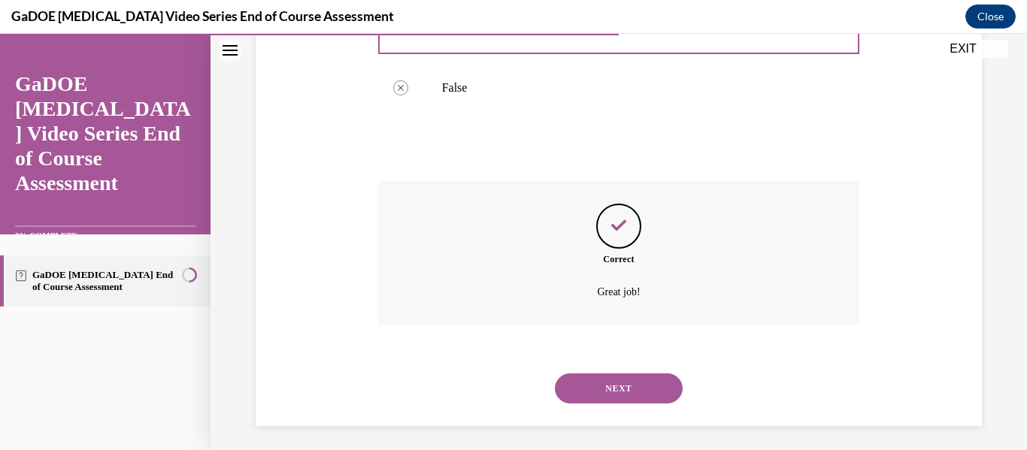
scroll to position [369, 0]
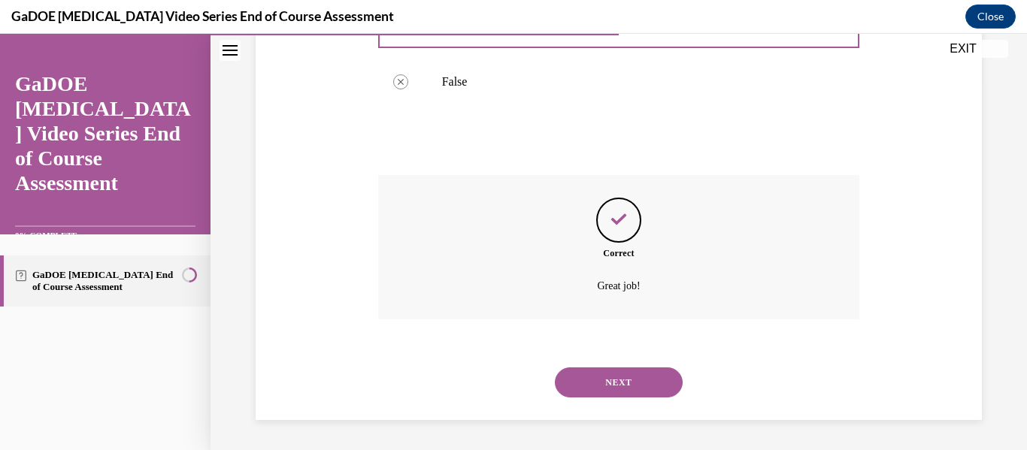
click at [627, 376] on button "NEXT" at bounding box center [619, 383] width 128 height 30
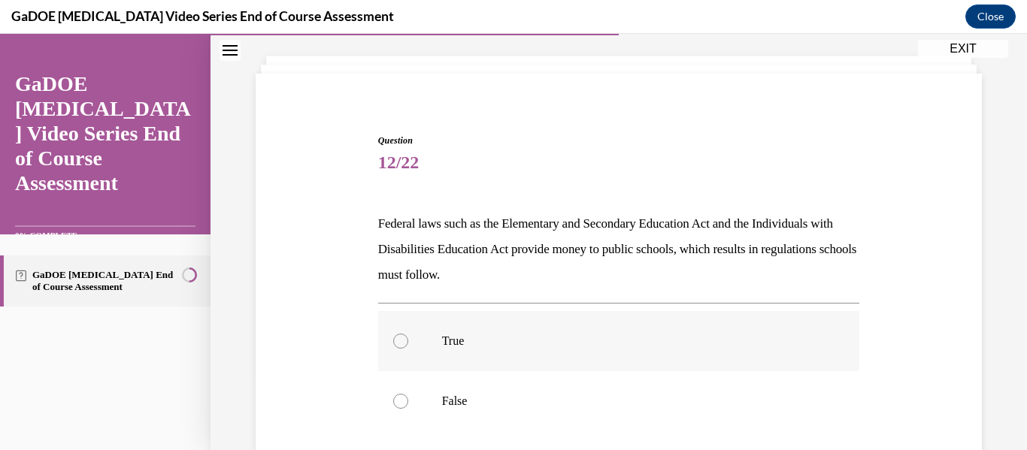
scroll to position [150, 0]
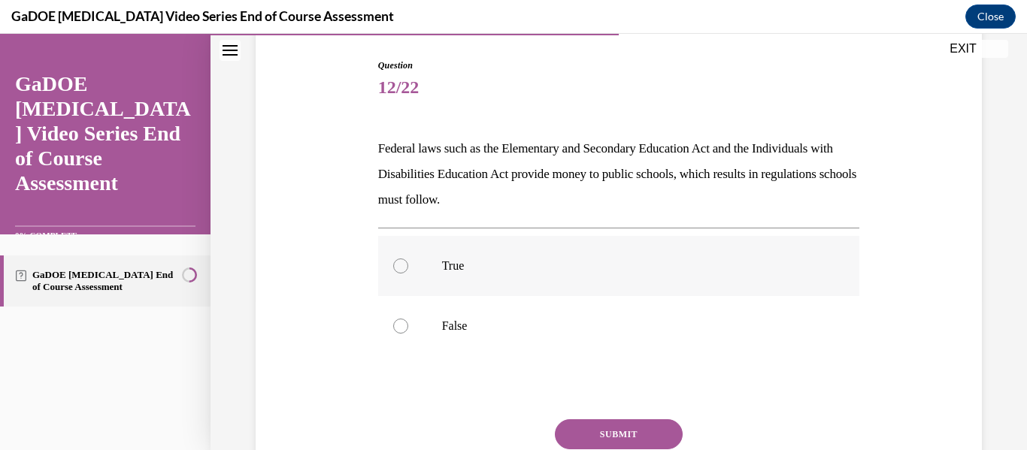
click at [478, 277] on label "True" at bounding box center [619, 266] width 482 height 60
click at [408, 274] on input "True" at bounding box center [400, 266] width 15 height 15
radio input "true"
click at [575, 428] on button "SUBMIT" at bounding box center [619, 435] width 128 height 30
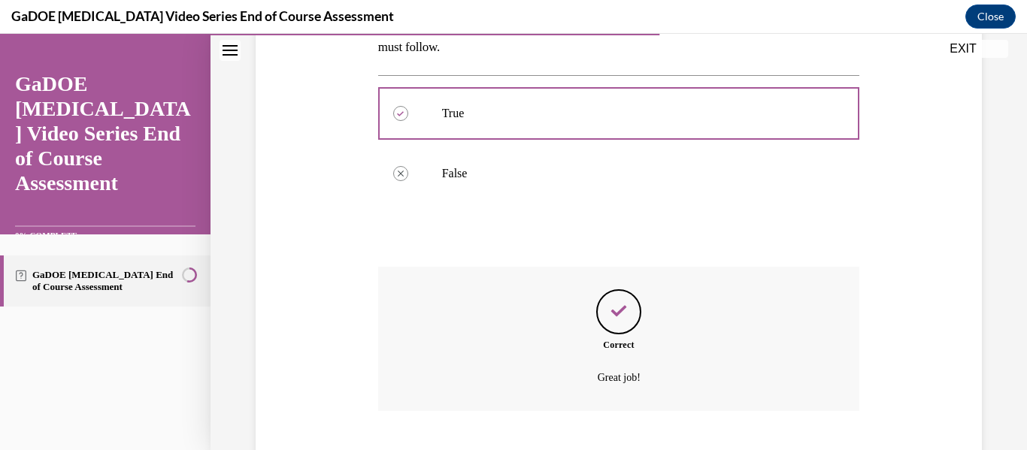
scroll to position [395, 0]
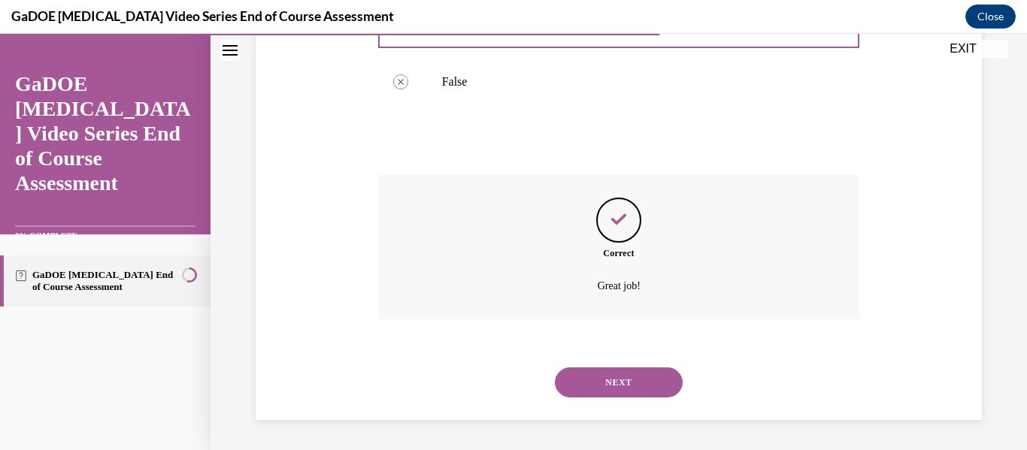
click at [622, 387] on button "NEXT" at bounding box center [619, 383] width 128 height 30
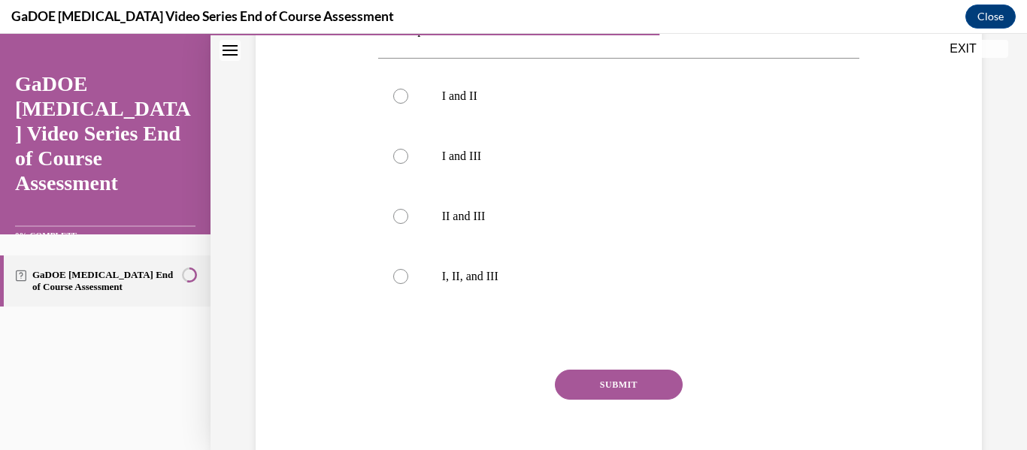
scroll to position [521, 0]
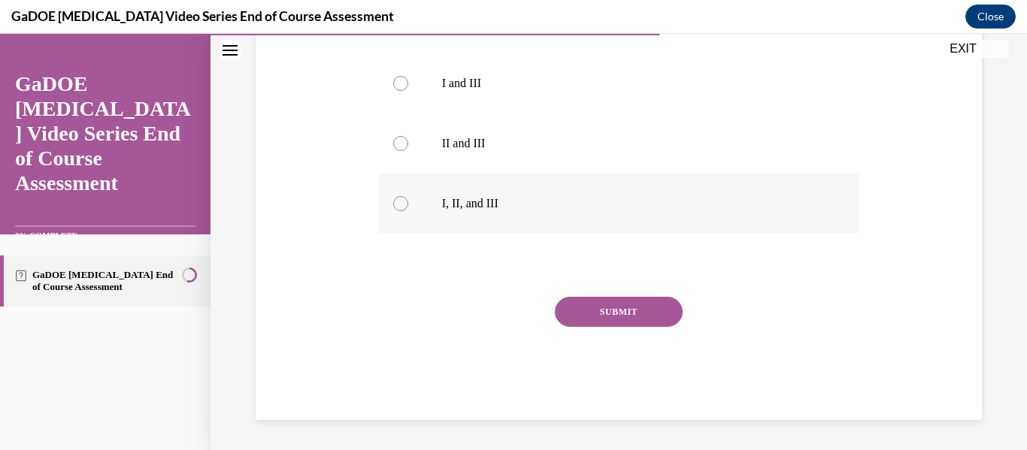
click at [517, 222] on label "I, II, and III" at bounding box center [619, 204] width 482 height 60
click at [408, 211] on input "I, II, and III" at bounding box center [400, 203] width 15 height 15
radio input "true"
click at [587, 309] on button "SUBMIT" at bounding box center [619, 312] width 128 height 30
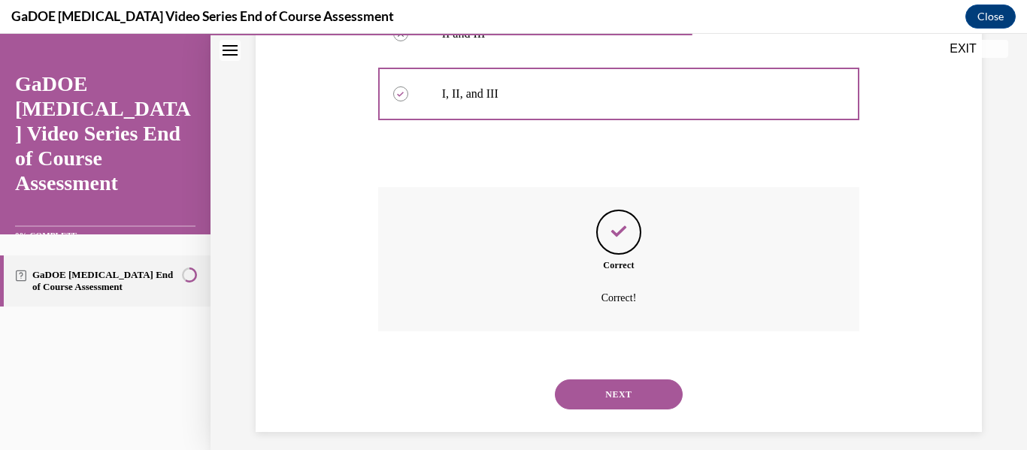
scroll to position [643, 0]
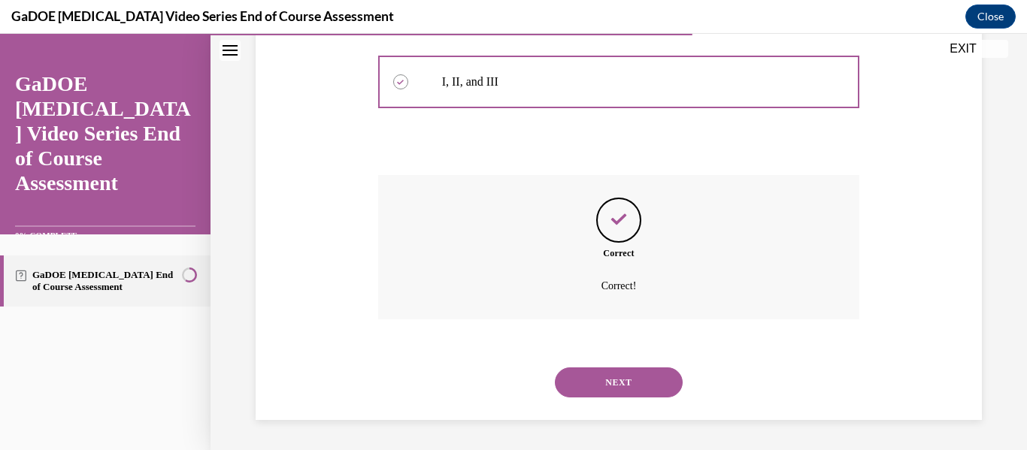
click at [626, 382] on button "NEXT" at bounding box center [619, 383] width 128 height 30
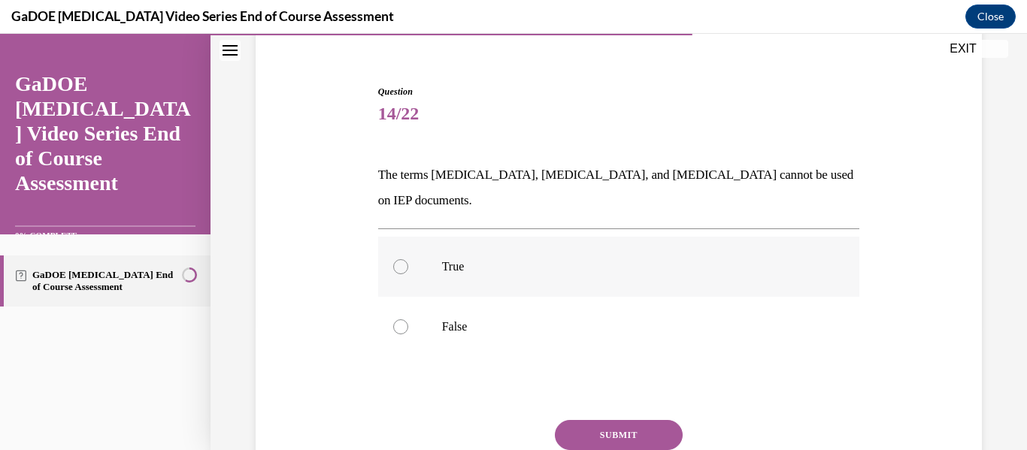
scroll to position [150, 0]
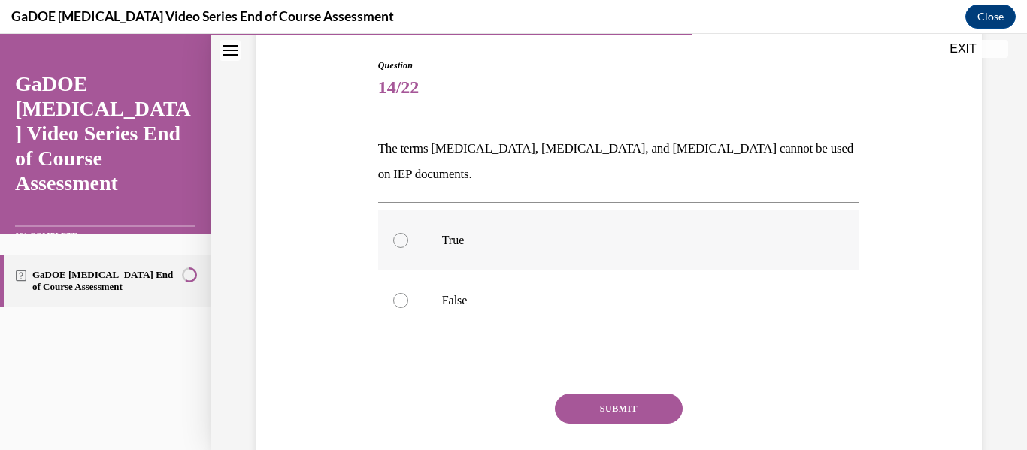
click at [519, 226] on label "True" at bounding box center [619, 241] width 482 height 60
click at [408, 233] on input "True" at bounding box center [400, 240] width 15 height 15
radio input "true"
click at [608, 394] on button "SUBMIT" at bounding box center [619, 409] width 128 height 30
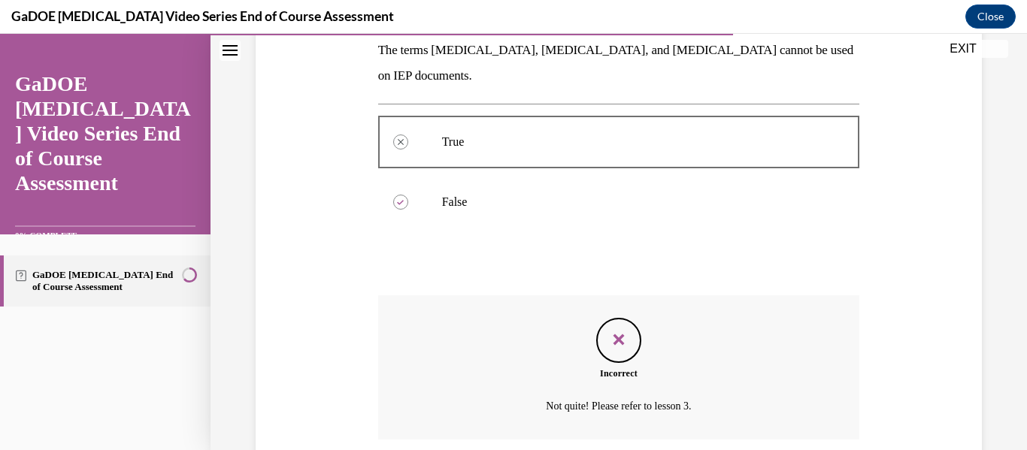
scroll to position [344, 0]
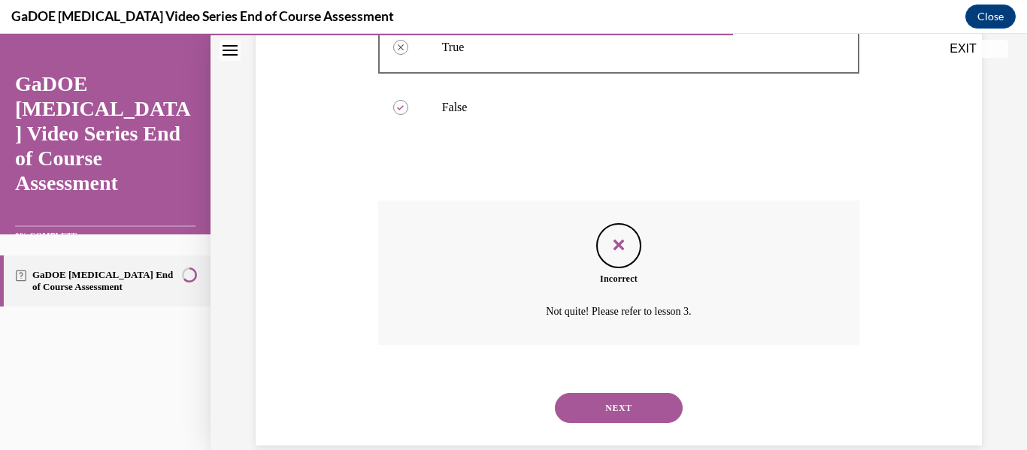
click at [608, 393] on button "NEXT" at bounding box center [619, 408] width 128 height 30
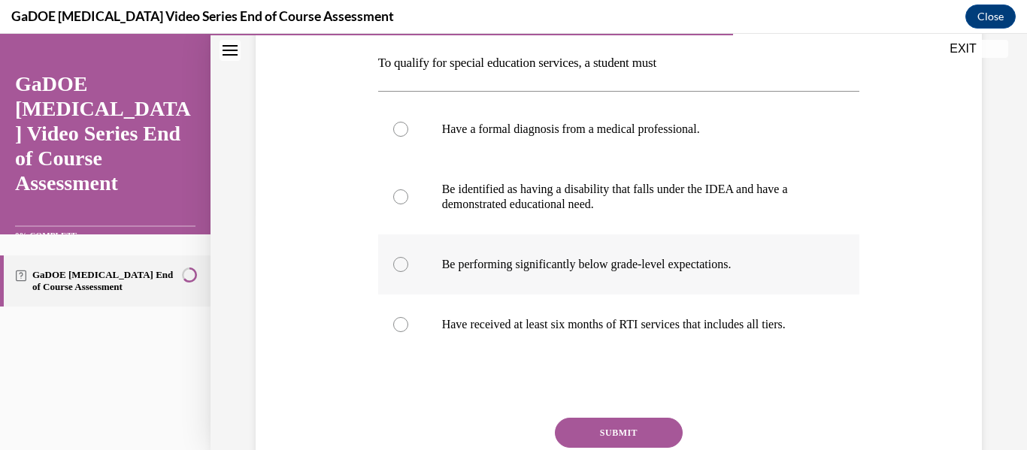
scroll to position [222, 0]
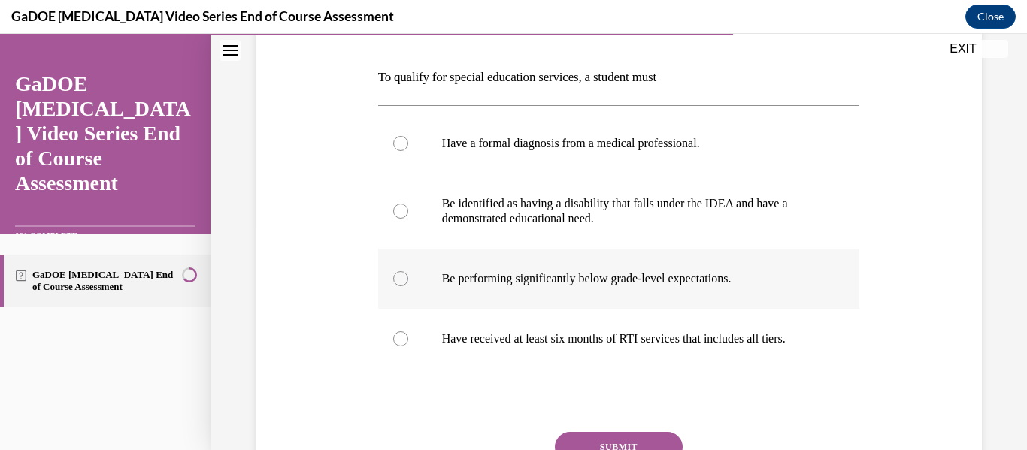
click at [729, 286] on p "Be performing significantly below grade-level expectations." at bounding box center [632, 278] width 381 height 15
click at [408, 286] on input "Be performing significantly below grade-level expectations." at bounding box center [400, 278] width 15 height 15
radio input "true"
click at [780, 217] on p "Be identified as having a disability that falls under the IDEA and have a demon…" at bounding box center [632, 211] width 381 height 30
click at [408, 217] on input "Be identified as having a disability that falls under the IDEA and have a demon…" at bounding box center [400, 211] width 15 height 15
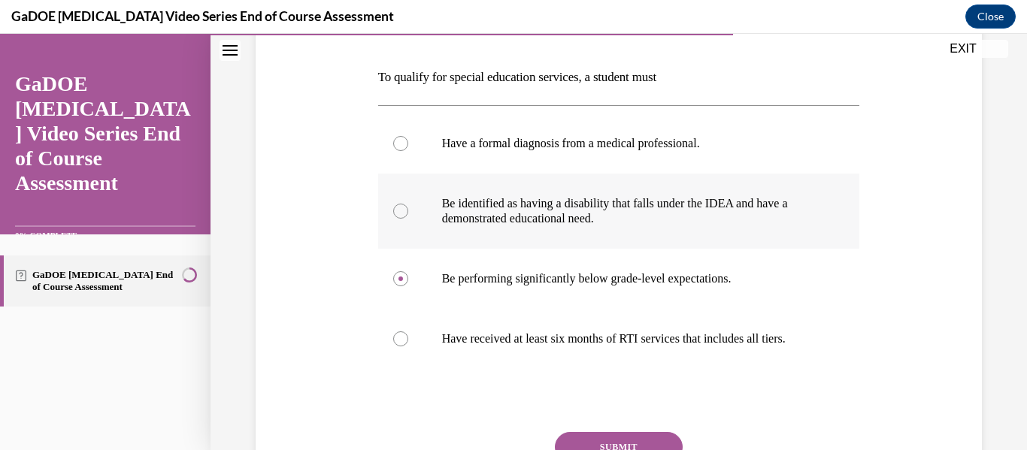
radio input "true"
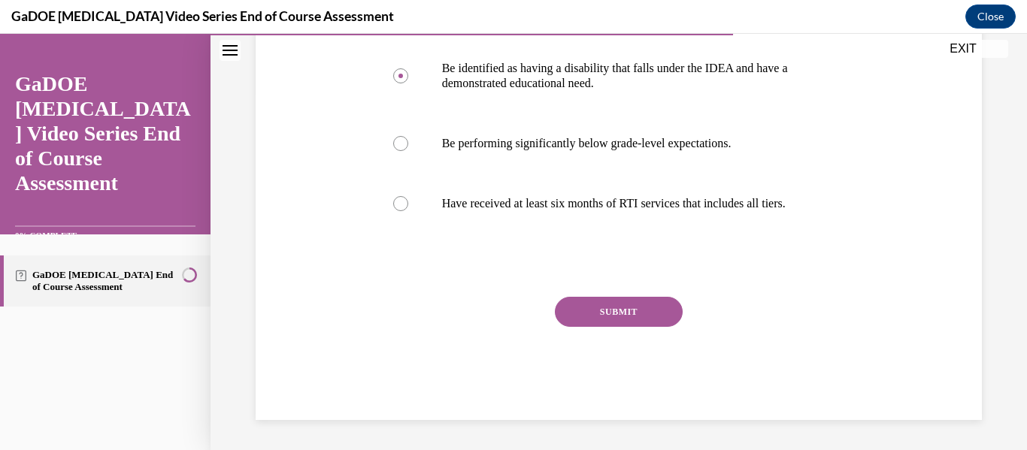
click at [647, 307] on button "SUBMIT" at bounding box center [619, 312] width 128 height 30
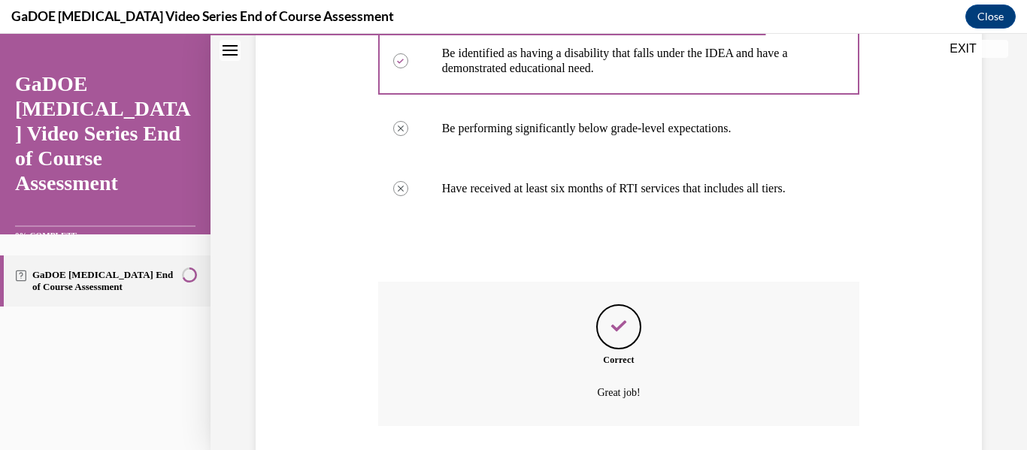
scroll to position [494, 0]
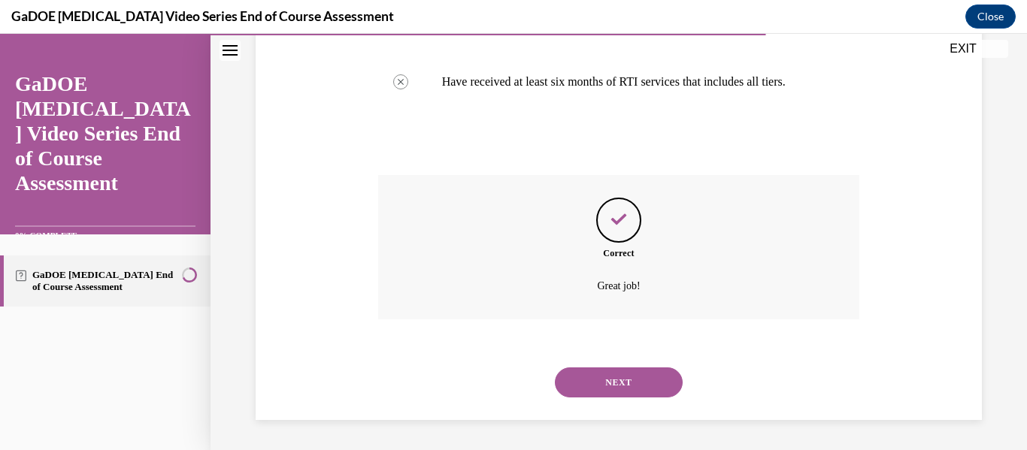
click at [640, 387] on button "NEXT" at bounding box center [619, 383] width 128 height 30
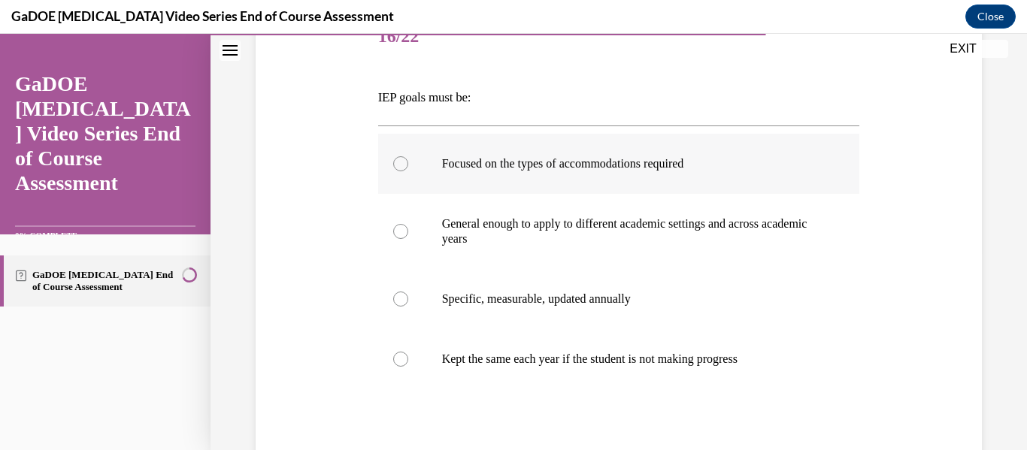
scroll to position [226, 0]
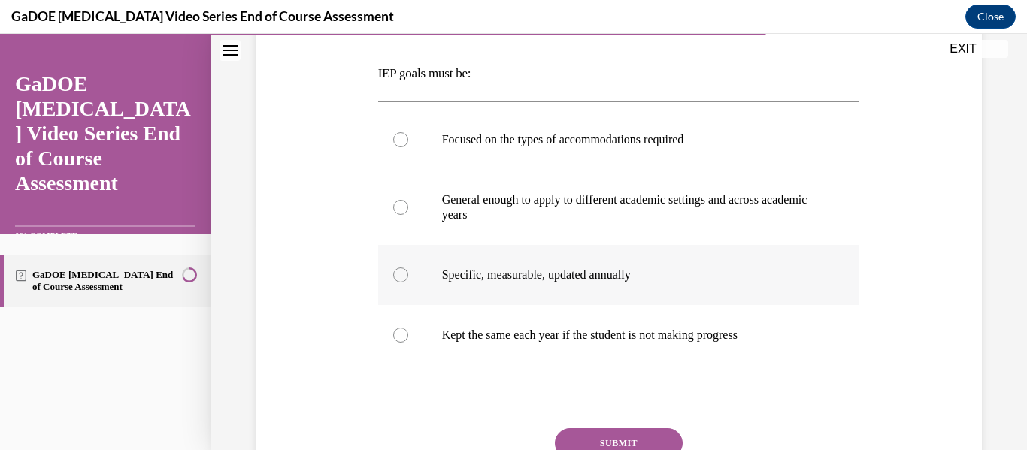
click at [726, 276] on p "Specific, measurable, updated annually" at bounding box center [632, 275] width 381 height 15
click at [408, 276] on input "Specific, measurable, updated annually" at bounding box center [400, 275] width 15 height 15
radio input "true"
click at [663, 436] on button "SUBMIT" at bounding box center [619, 444] width 128 height 30
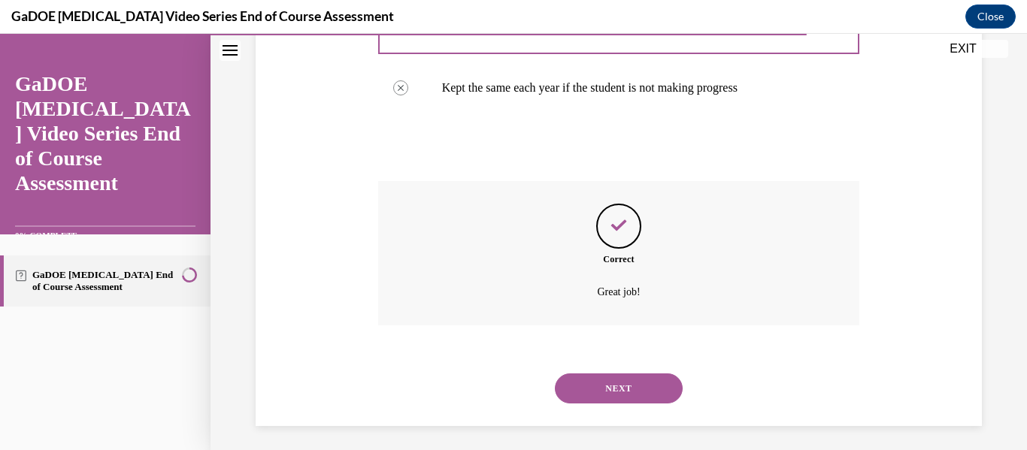
scroll to position [479, 0]
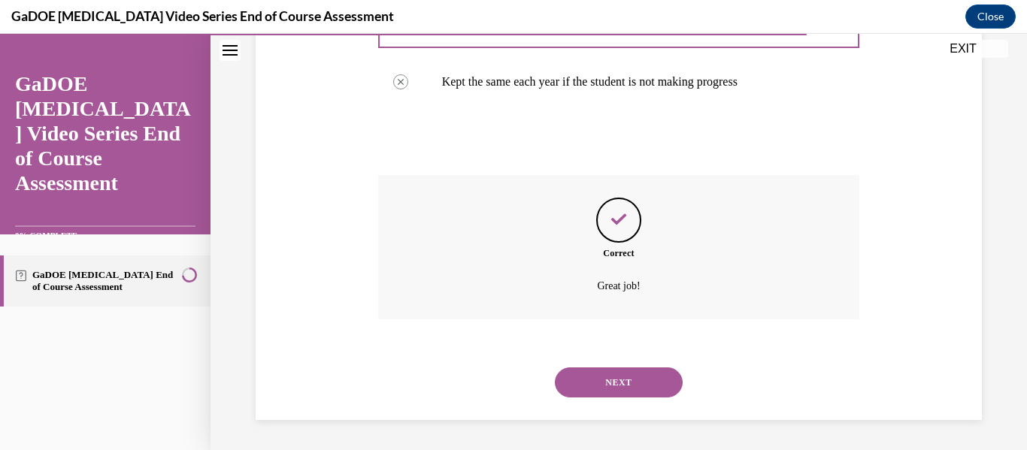
click at [648, 371] on button "NEXT" at bounding box center [619, 383] width 128 height 30
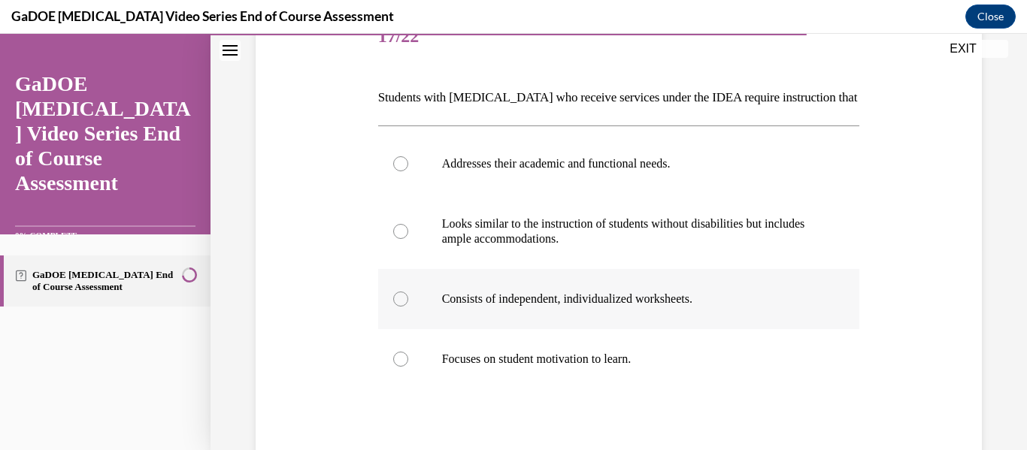
scroll to position [226, 0]
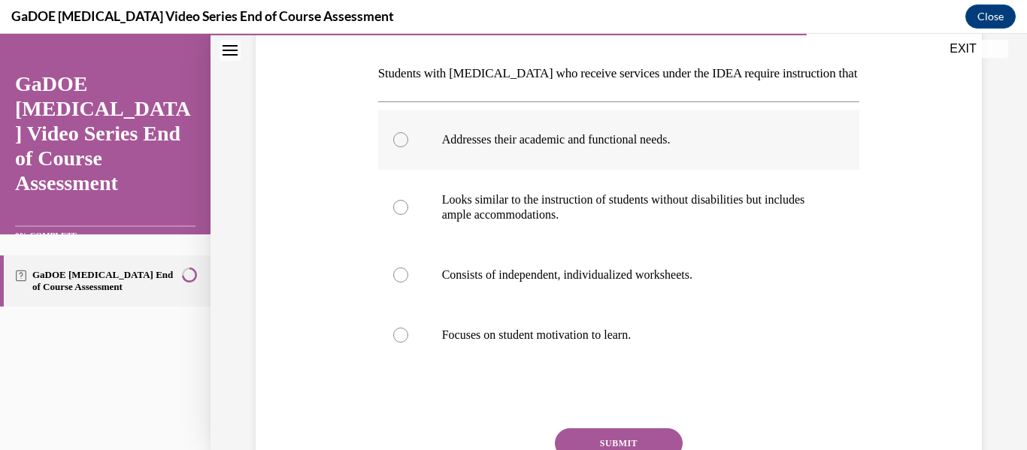
click at [609, 147] on label "Addresses their academic and functional needs." at bounding box center [619, 140] width 482 height 60
click at [408, 147] on input "Addresses their academic and functional needs." at bounding box center [400, 139] width 15 height 15
radio input "true"
click at [653, 429] on button "SUBMIT" at bounding box center [619, 444] width 128 height 30
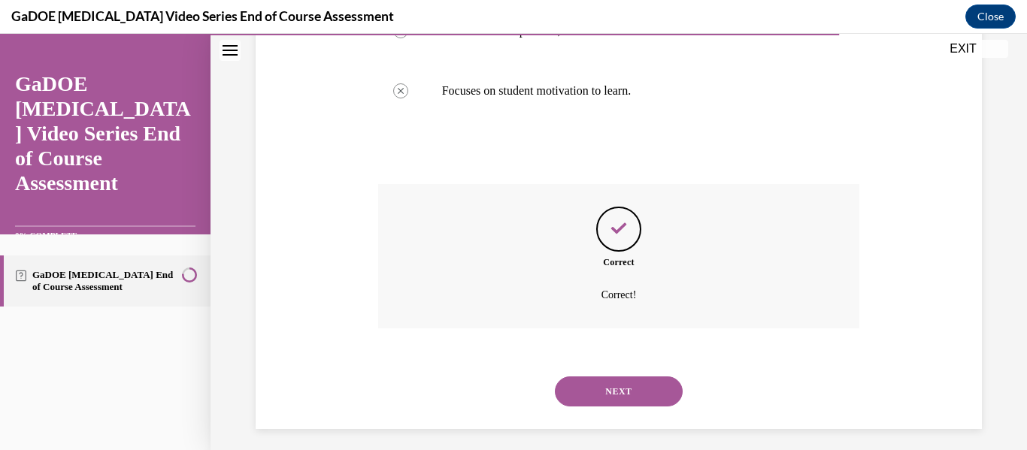
scroll to position [479, 0]
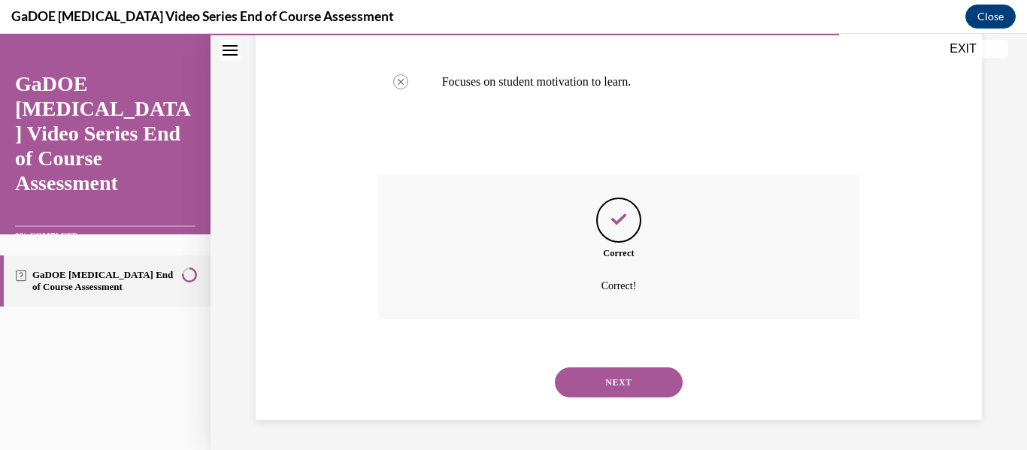
click at [654, 394] on button "NEXT" at bounding box center [619, 383] width 128 height 30
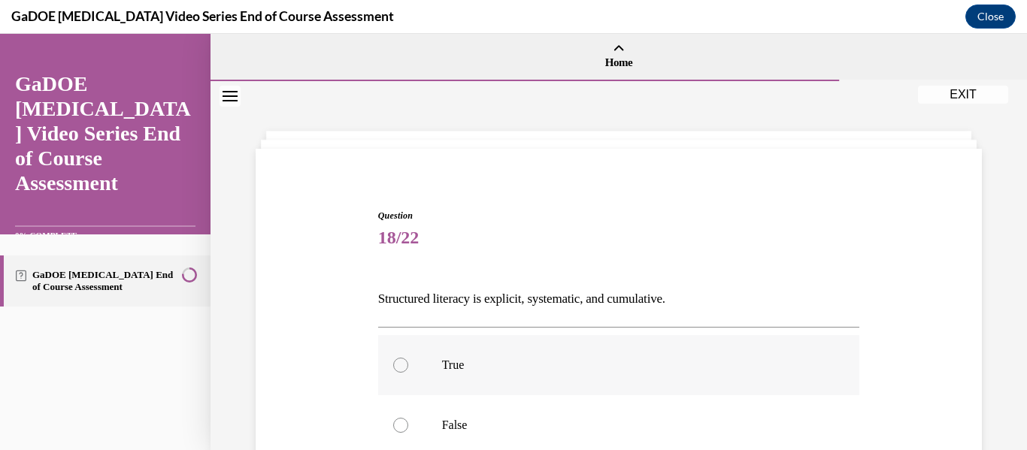
scroll to position [75, 0]
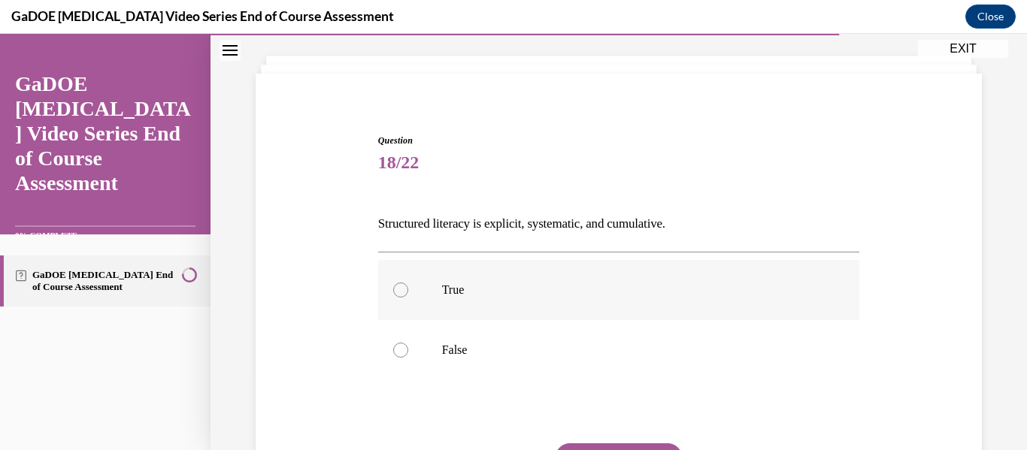
click at [510, 291] on p "True" at bounding box center [632, 290] width 381 height 15
click at [408, 291] on input "True" at bounding box center [400, 290] width 15 height 15
radio input "true"
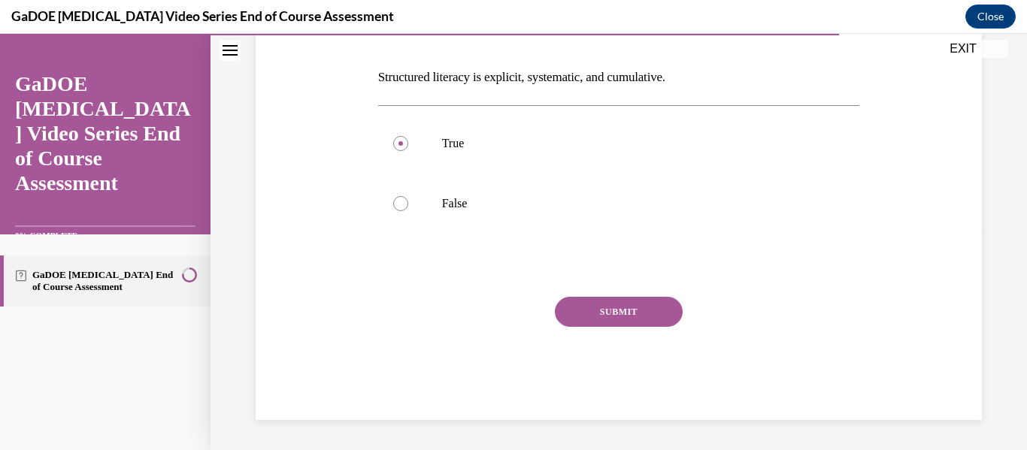
click at [642, 298] on button "SUBMIT" at bounding box center [619, 312] width 128 height 30
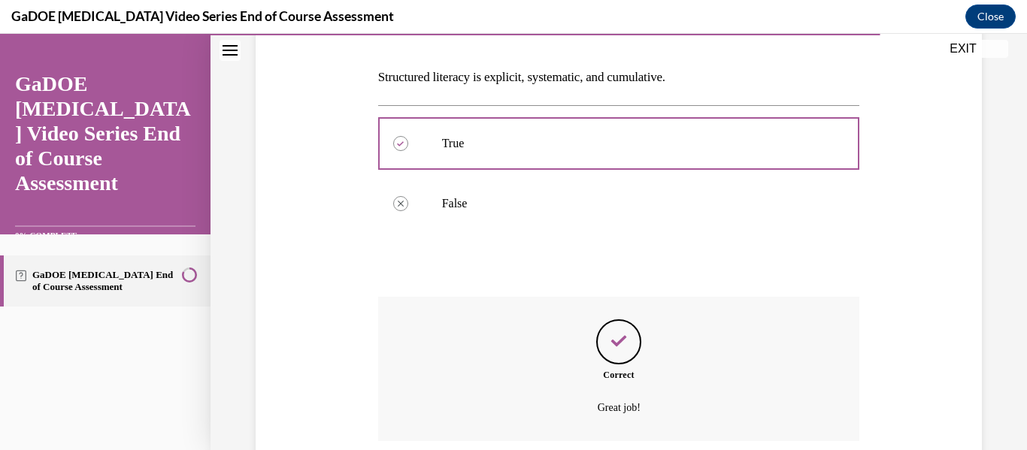
scroll to position [344, 0]
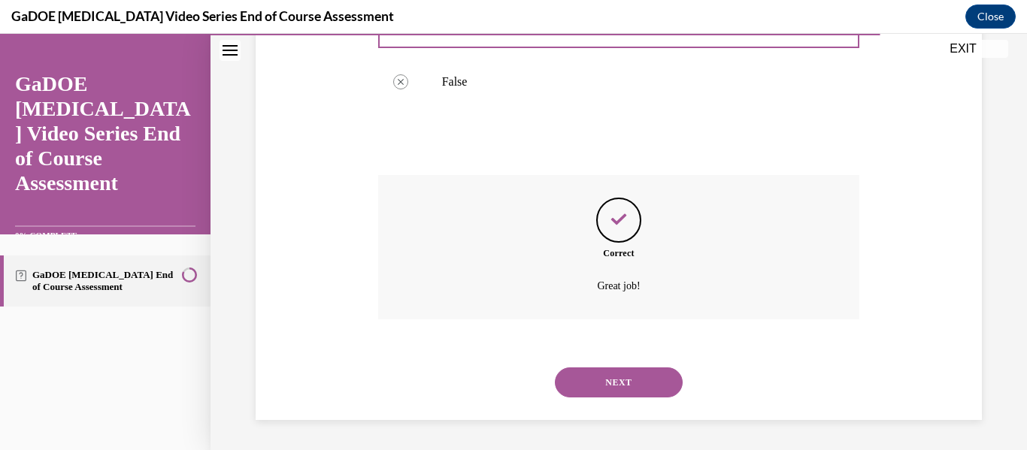
click at [642, 379] on button "NEXT" at bounding box center [619, 383] width 128 height 30
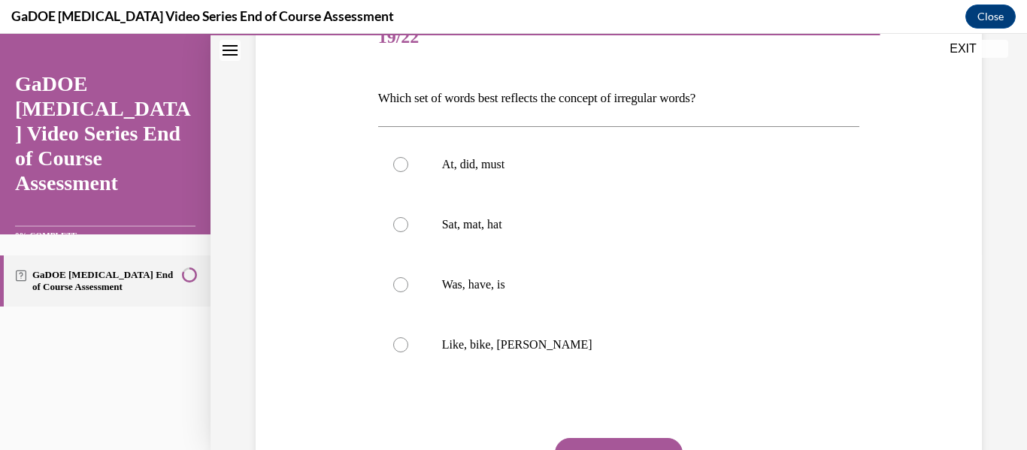
scroll to position [226, 0]
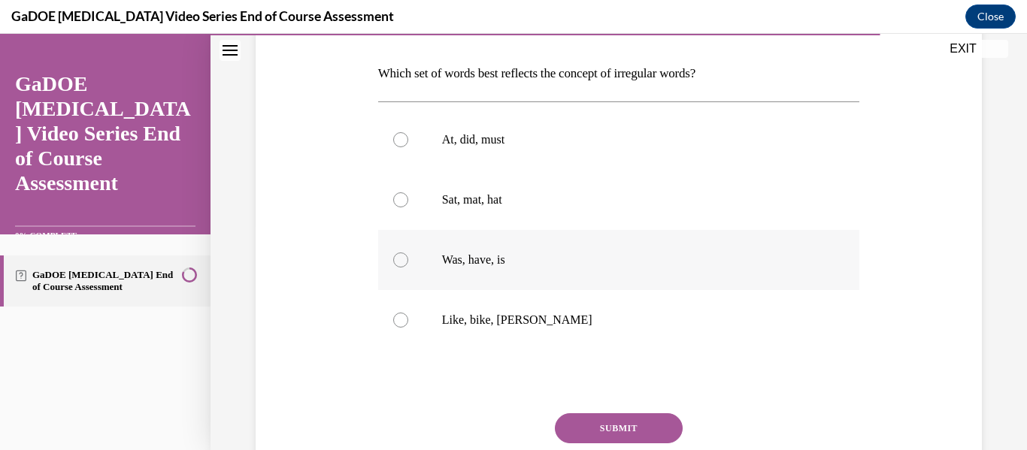
click at [552, 253] on p "Was, have, is" at bounding box center [632, 260] width 381 height 15
click at [408, 253] on input "Was, have, is" at bounding box center [400, 260] width 15 height 15
radio input "true"
click at [631, 423] on button "SUBMIT" at bounding box center [619, 429] width 128 height 30
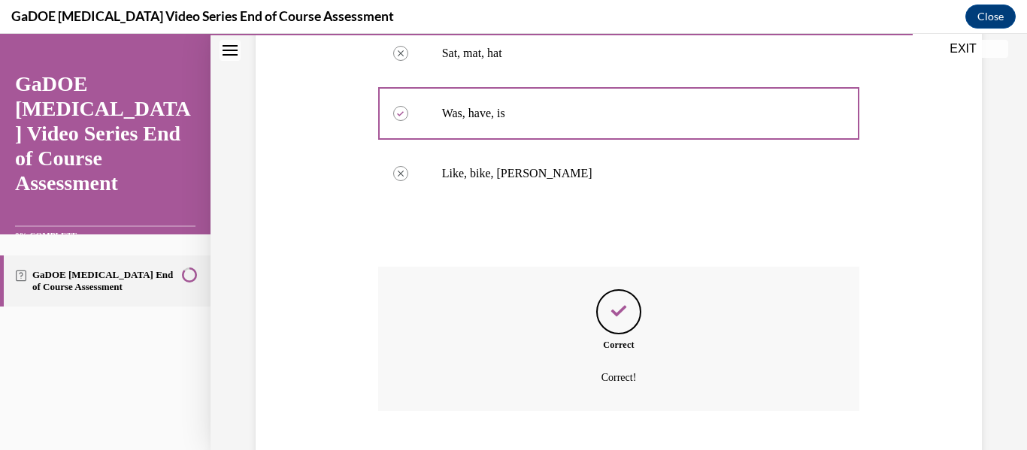
scroll to position [464, 0]
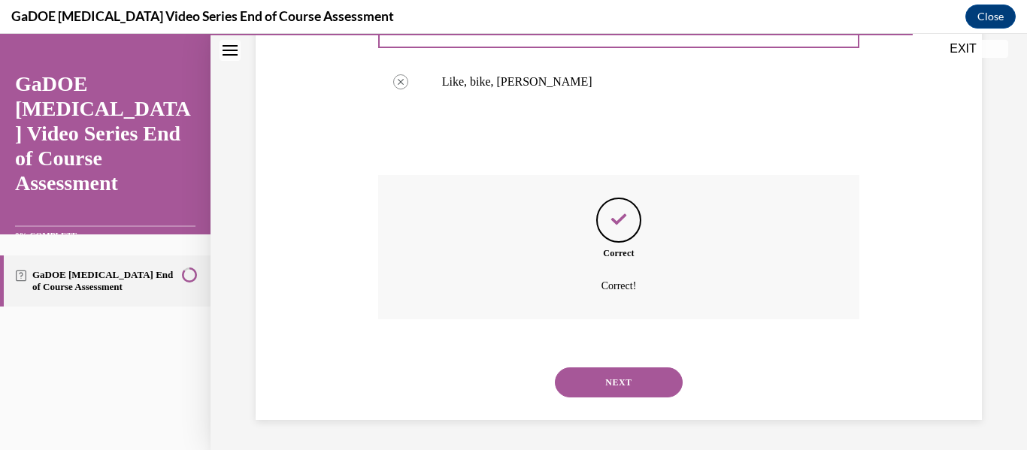
click at [662, 371] on button "NEXT" at bounding box center [619, 383] width 128 height 30
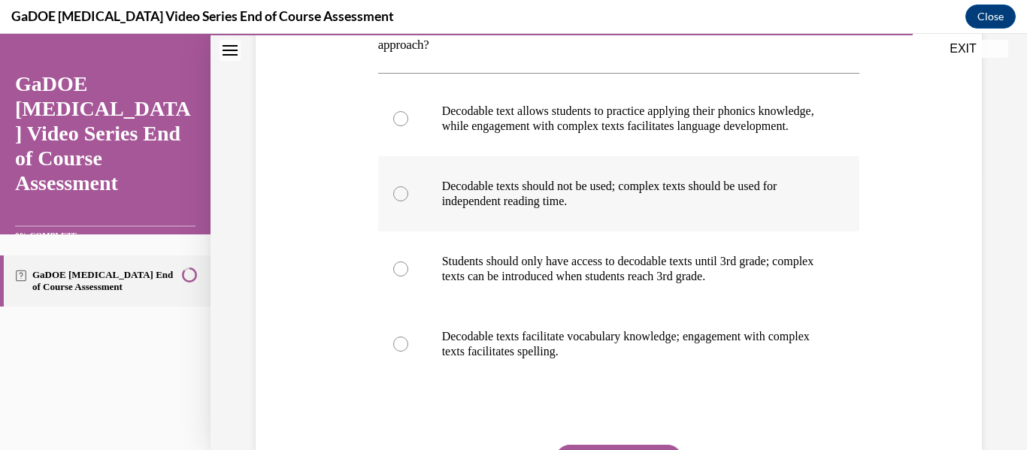
scroll to position [301, 0]
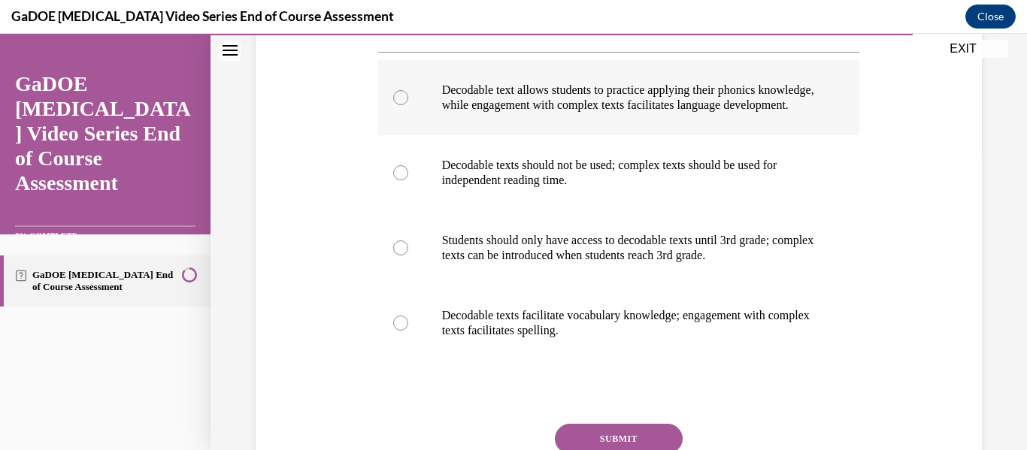
click at [672, 93] on p "Decodable text allows students to practice applying their phonics knowledge, wh…" at bounding box center [632, 98] width 381 height 30
click at [408, 93] on input "Decodable text allows students to practice applying their phonics knowledge, wh…" at bounding box center [400, 97] width 15 height 15
radio input "true"
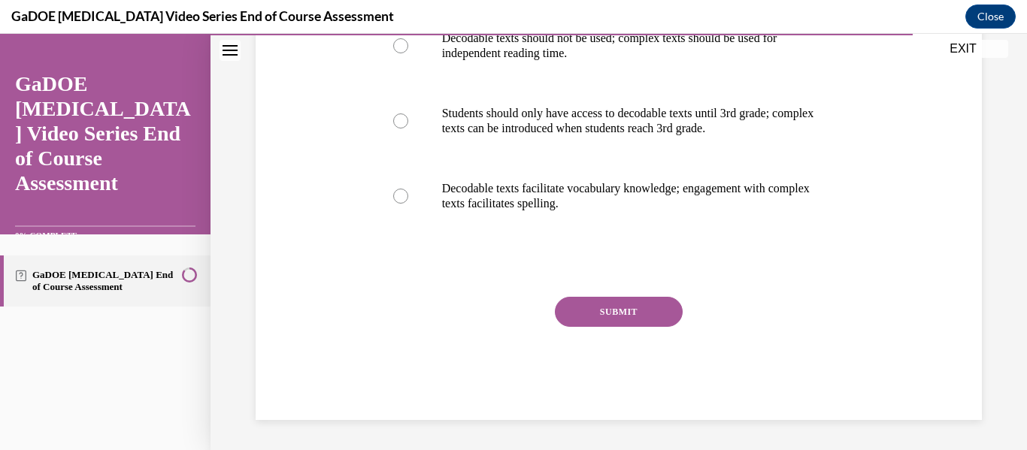
click at [639, 300] on button "SUBMIT" at bounding box center [619, 312] width 128 height 30
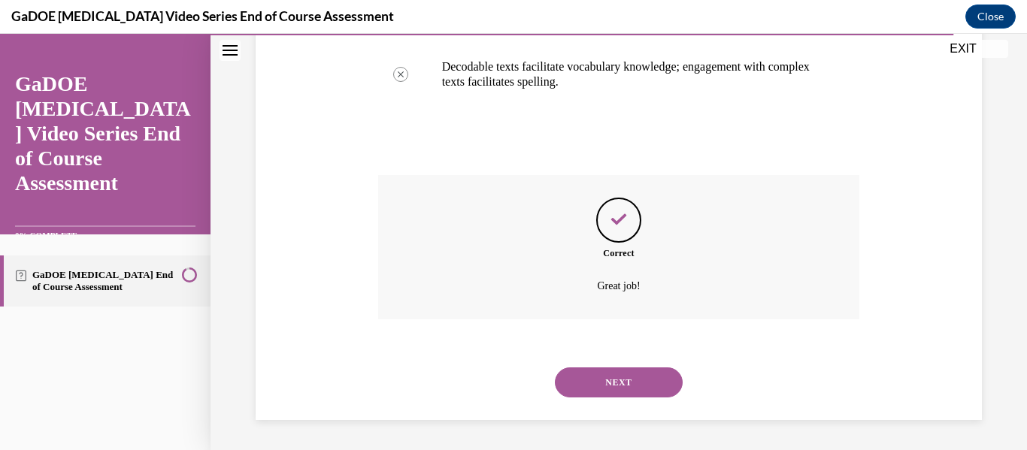
scroll to position [565, 0]
click at [647, 371] on button "NEXT" at bounding box center [619, 383] width 128 height 30
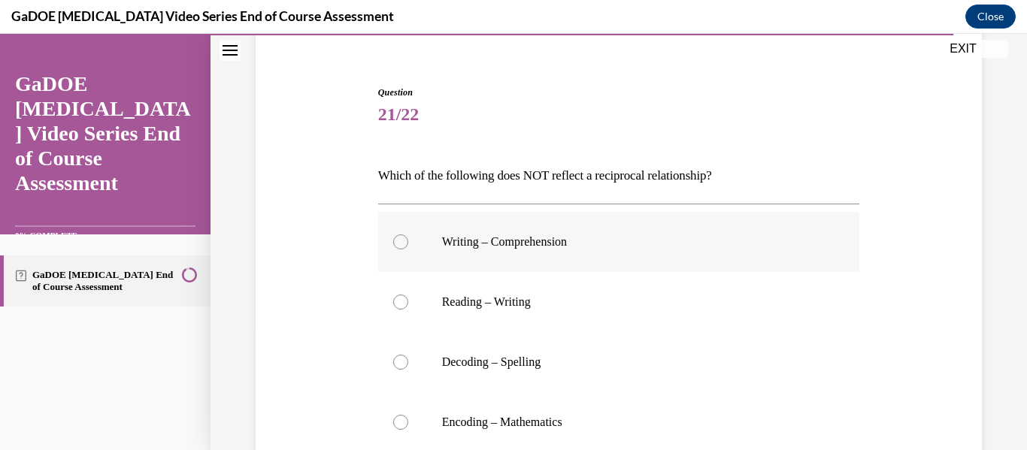
scroll to position [150, 0]
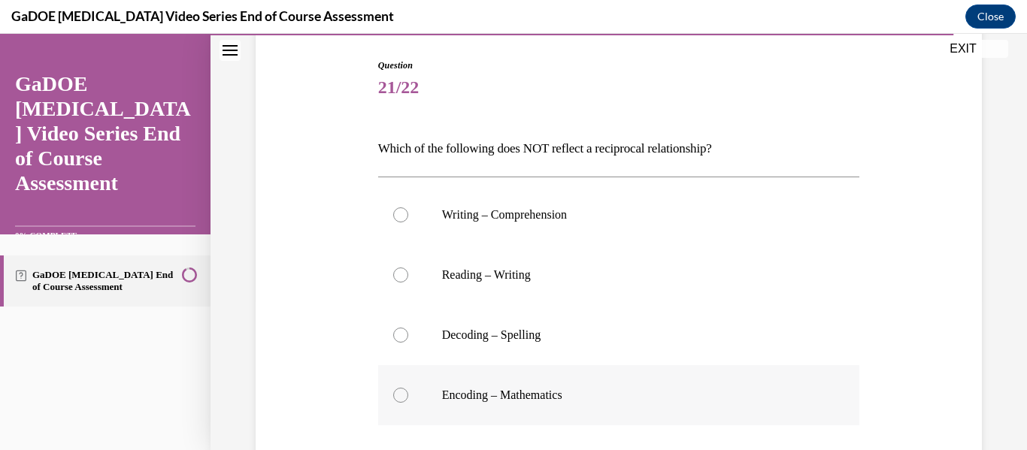
click at [589, 399] on p "Encoding – Mathematics" at bounding box center [632, 395] width 381 height 15
click at [408, 399] on input "Encoding – Mathematics" at bounding box center [400, 395] width 15 height 15
radio input "true"
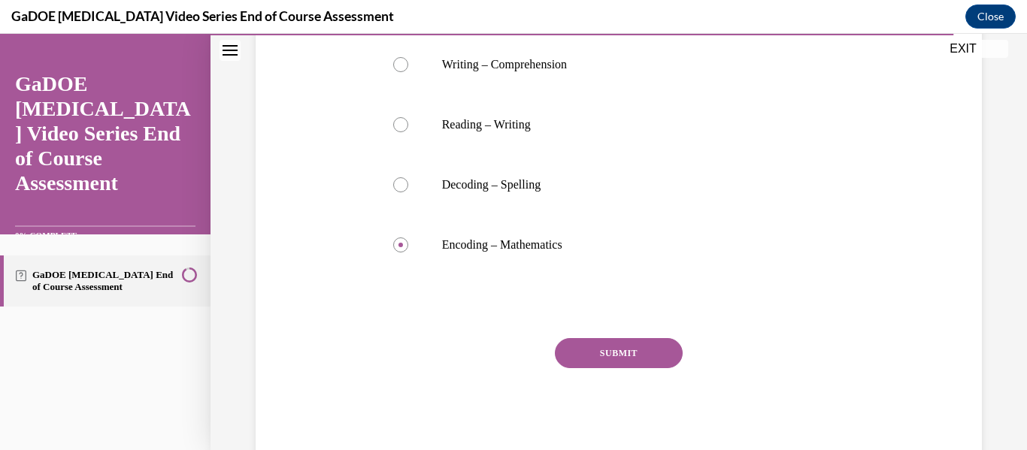
click at [648, 350] on button "SUBMIT" at bounding box center [619, 353] width 128 height 30
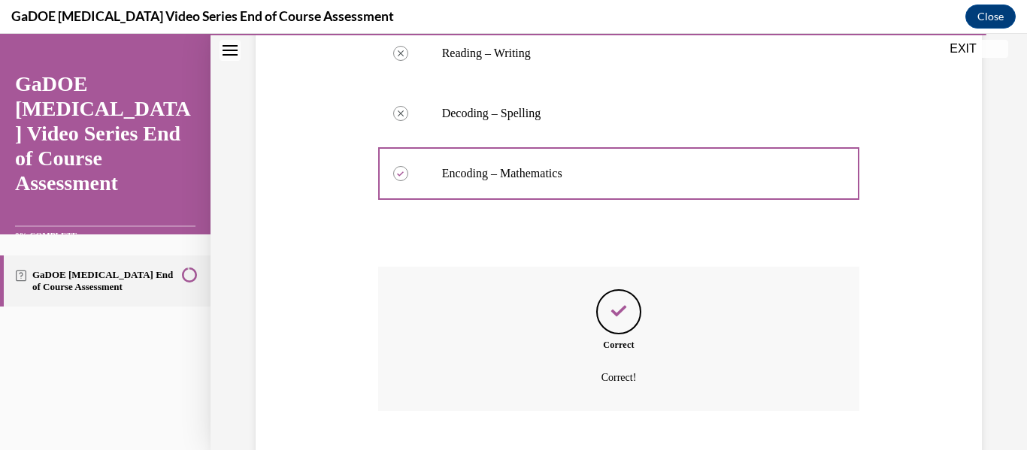
scroll to position [464, 0]
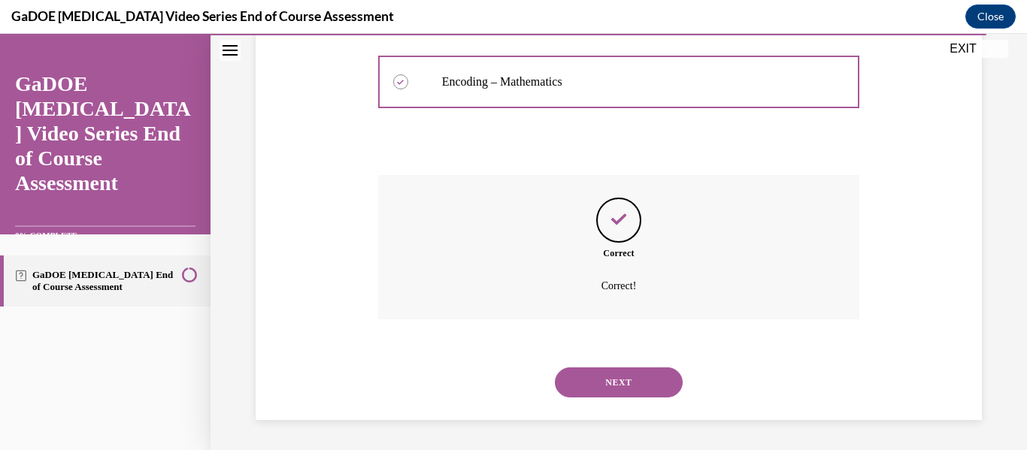
click at [646, 375] on button "NEXT" at bounding box center [619, 383] width 128 height 30
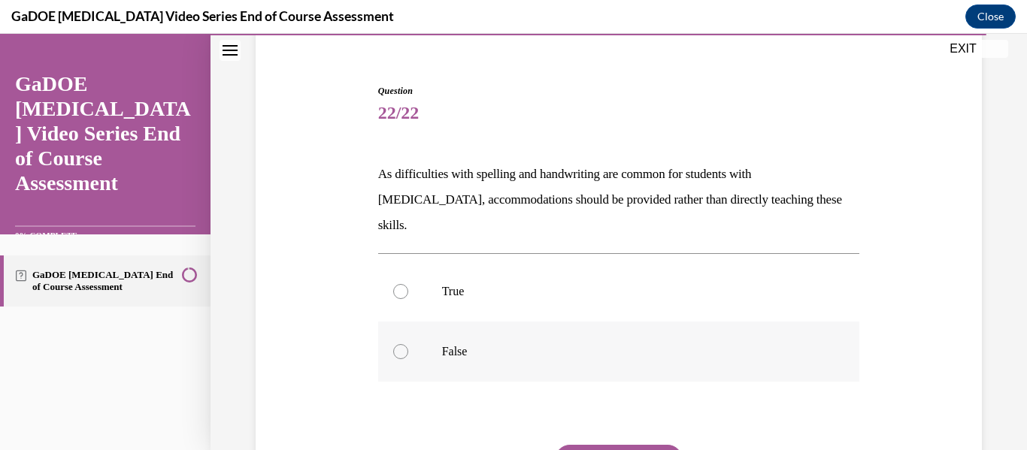
scroll to position [150, 0]
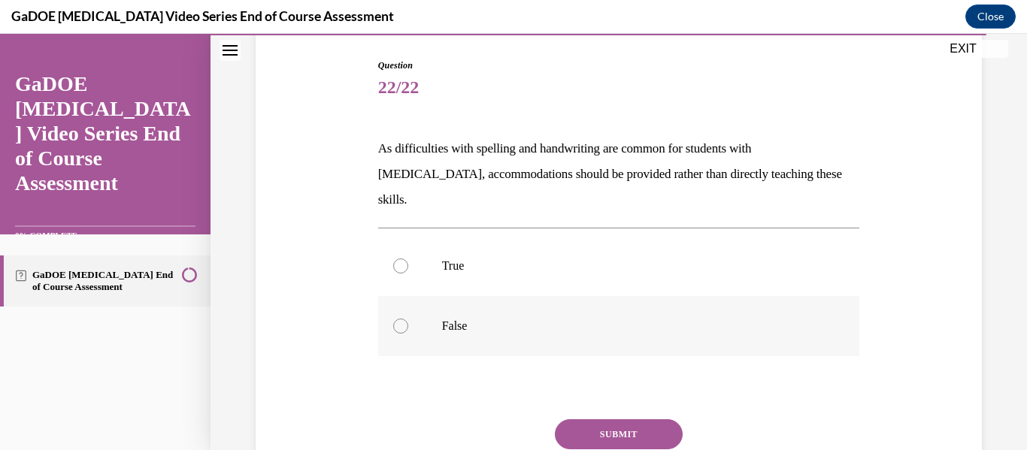
click at [524, 319] on p "False" at bounding box center [632, 326] width 381 height 15
click at [408, 319] on input "False" at bounding box center [400, 326] width 15 height 15
radio input "true"
click at [650, 420] on button "SUBMIT" at bounding box center [619, 435] width 128 height 30
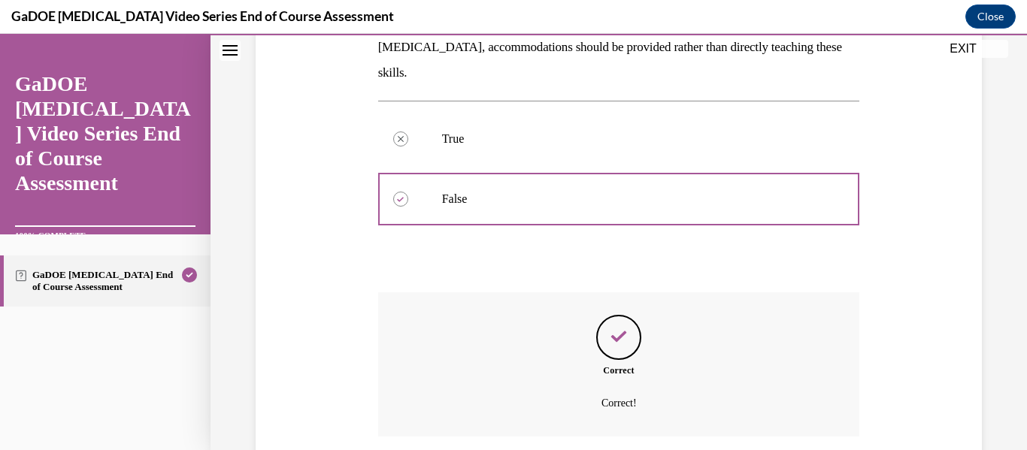
scroll to position [369, 0]
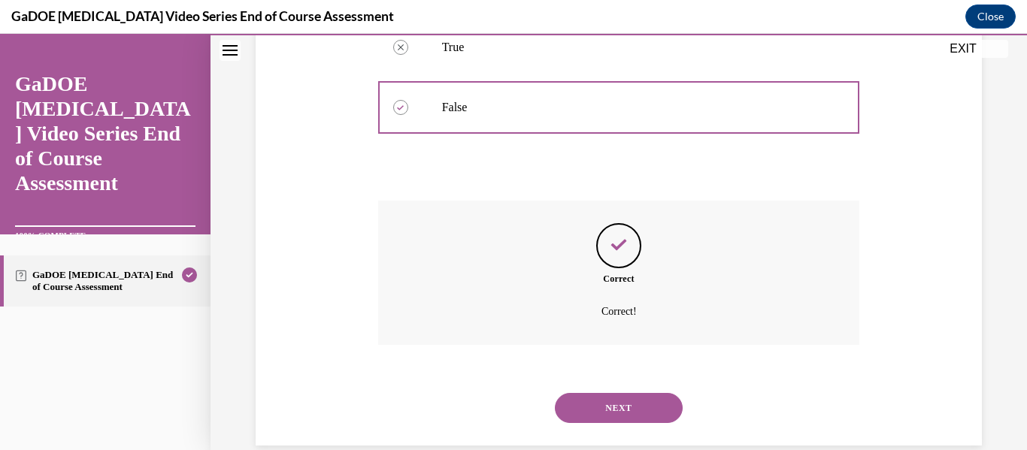
click at [645, 393] on button "NEXT" at bounding box center [619, 408] width 128 height 30
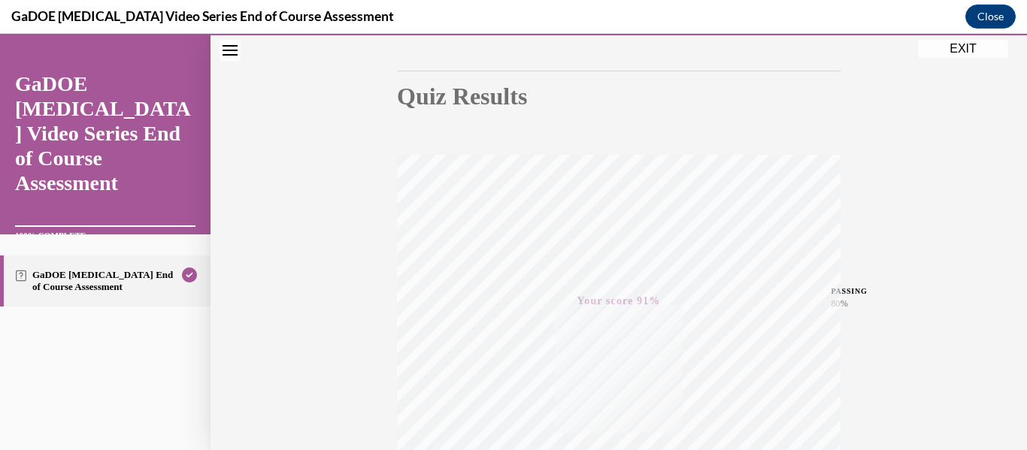
scroll to position [129, 0]
click at [961, 51] on button "EXIT" at bounding box center [963, 49] width 90 height 18
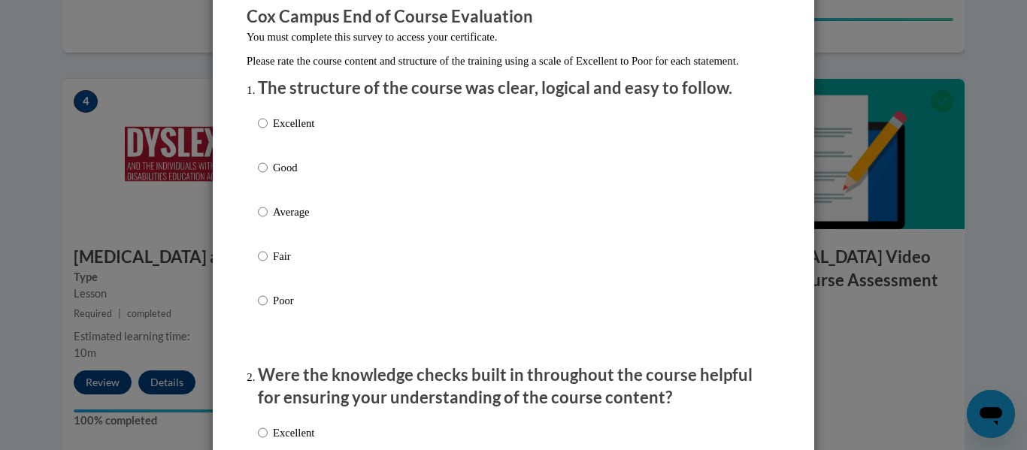
scroll to position [150, 0]
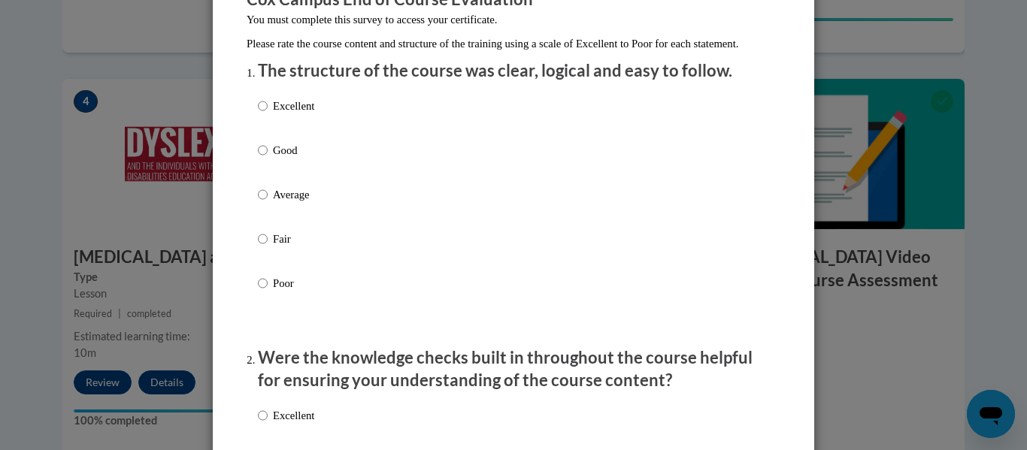
click at [290, 114] on p "Excellent" at bounding box center [293, 106] width 41 height 17
click at [268, 114] on input "Excellent" at bounding box center [263, 106] width 10 height 17
radio input "true"
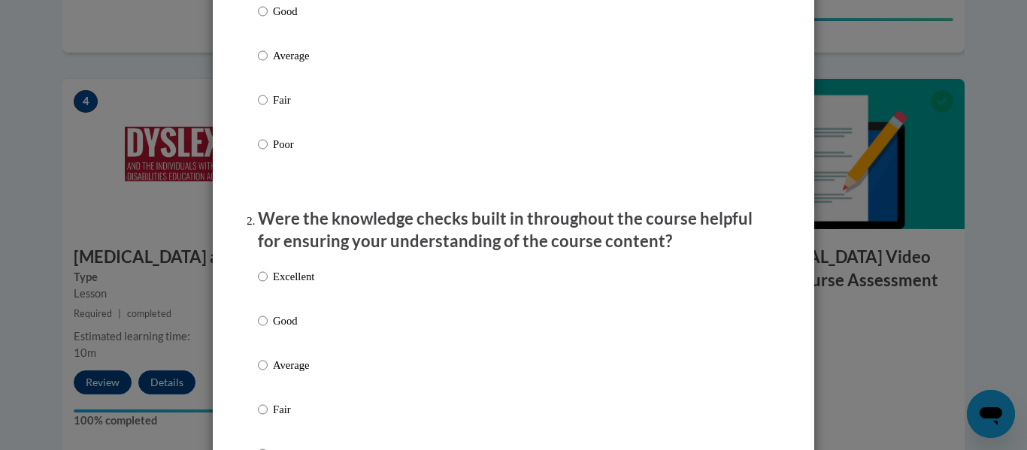
scroll to position [451, 0]
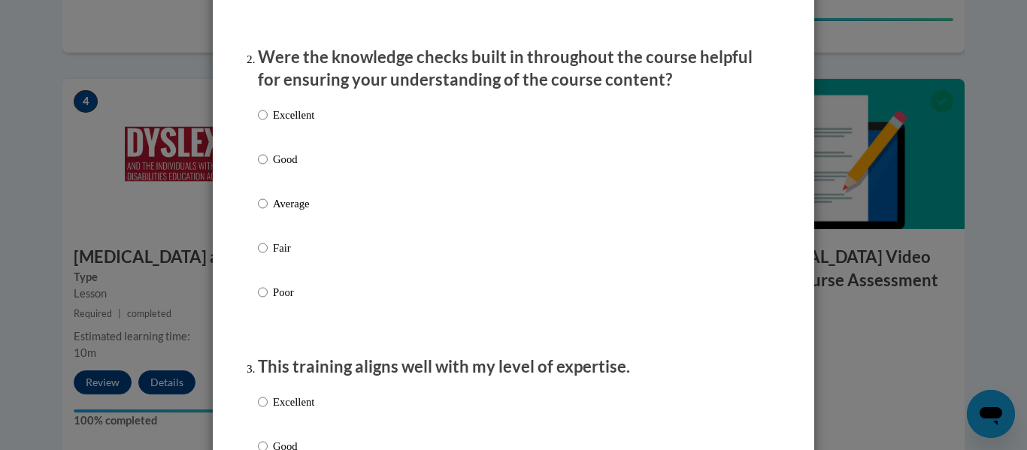
click at [281, 123] on p "Excellent" at bounding box center [293, 115] width 41 height 17
click at [268, 123] on input "Excellent" at bounding box center [263, 115] width 10 height 17
radio input "true"
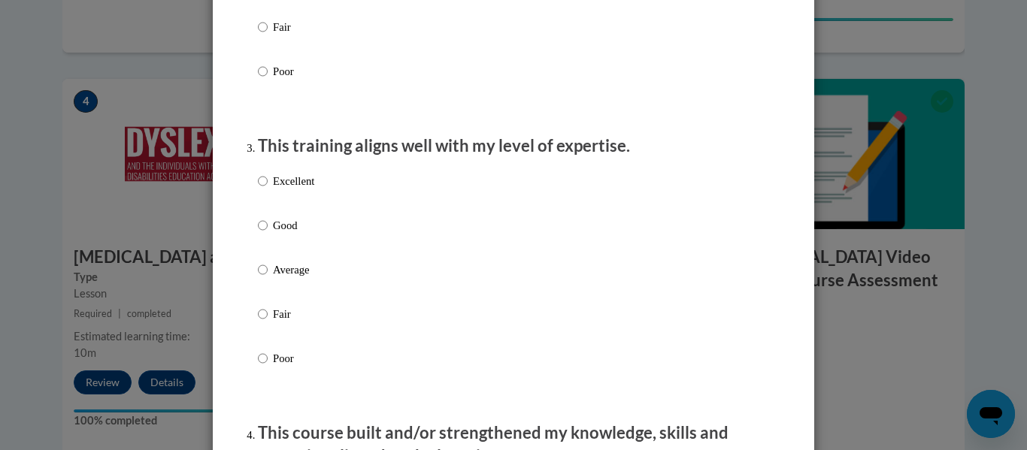
scroll to position [677, 0]
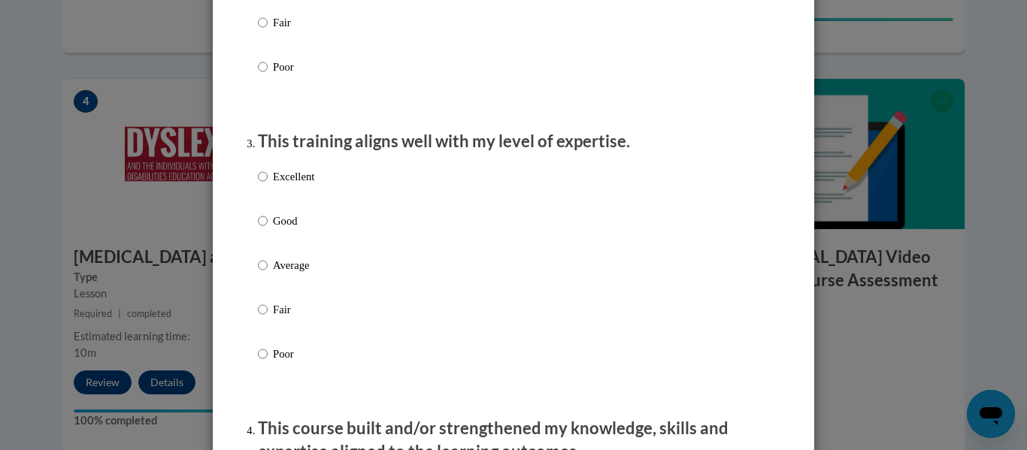
click at [286, 185] on p "Excellent" at bounding box center [293, 176] width 41 height 17
click at [268, 185] on input "Excellent" at bounding box center [263, 176] width 10 height 17
radio input "true"
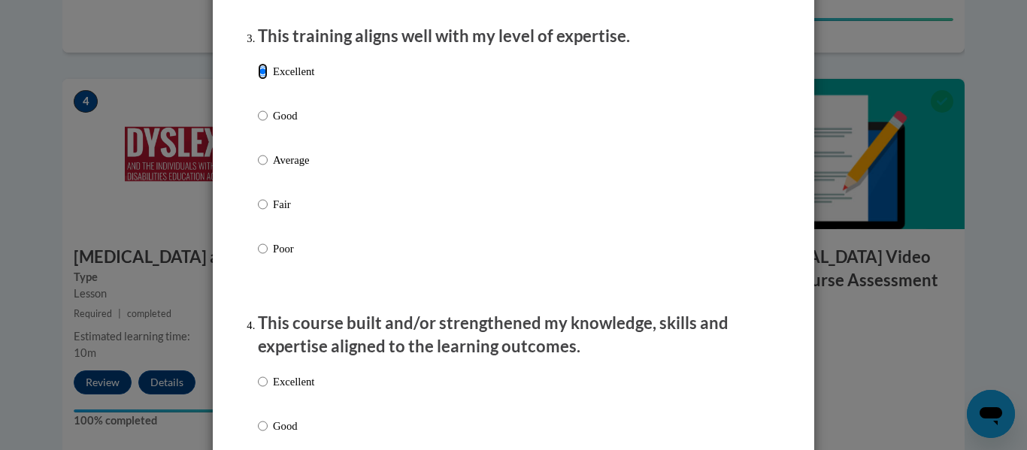
scroll to position [978, 0]
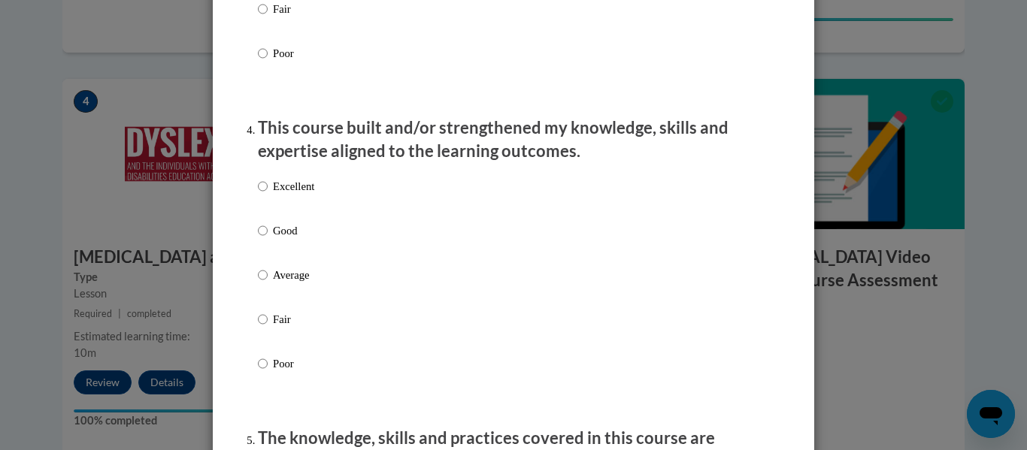
click at [301, 195] on p "Excellent" at bounding box center [293, 186] width 41 height 17
click at [268, 195] on input "Excellent" at bounding box center [263, 186] width 10 height 17
radio input "true"
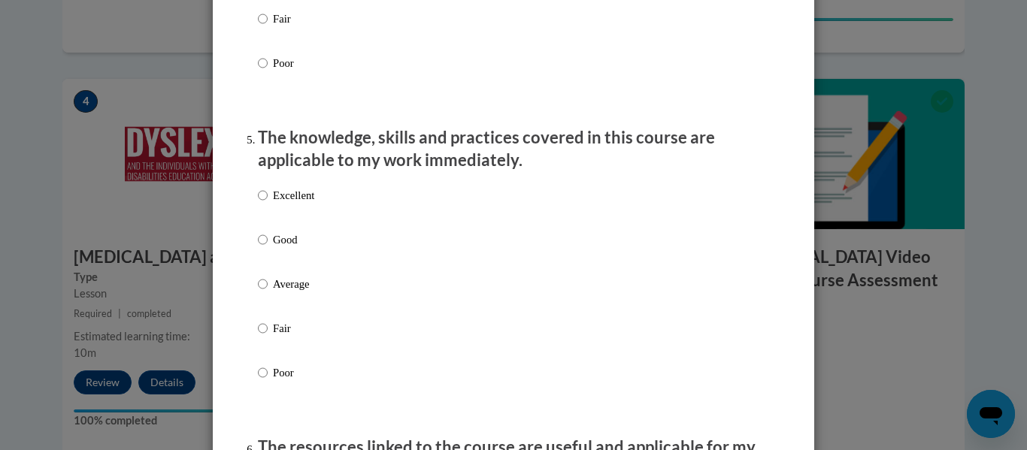
click at [285, 202] on p "Excellent" at bounding box center [293, 195] width 41 height 17
click at [268, 202] on input "Excellent" at bounding box center [263, 195] width 10 height 17
radio input "true"
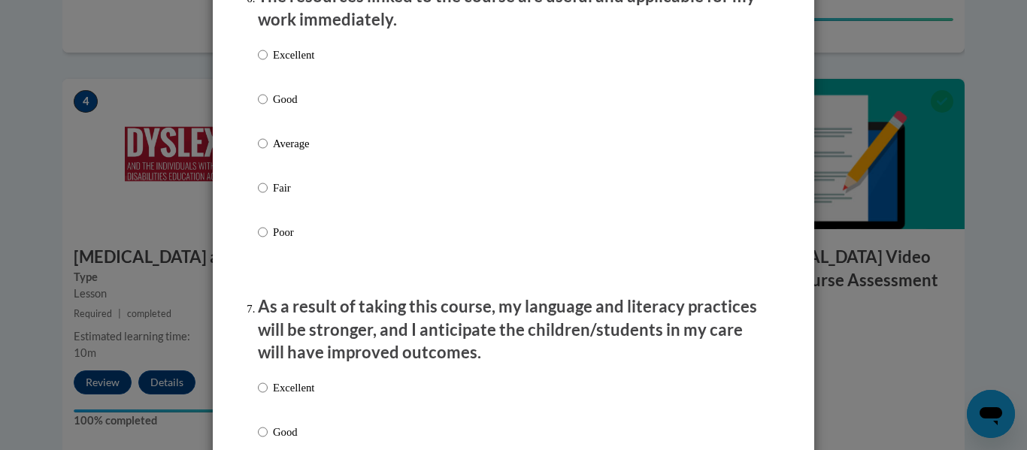
click at [291, 63] on p "Excellent" at bounding box center [293, 55] width 41 height 17
click at [268, 63] on input "Excellent" at bounding box center [263, 55] width 10 height 17
radio input "true"
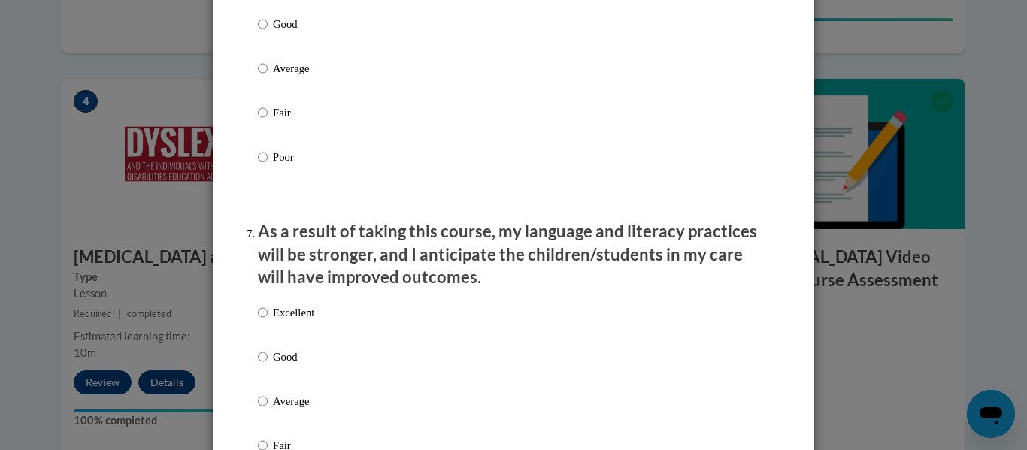
scroll to position [1955, 0]
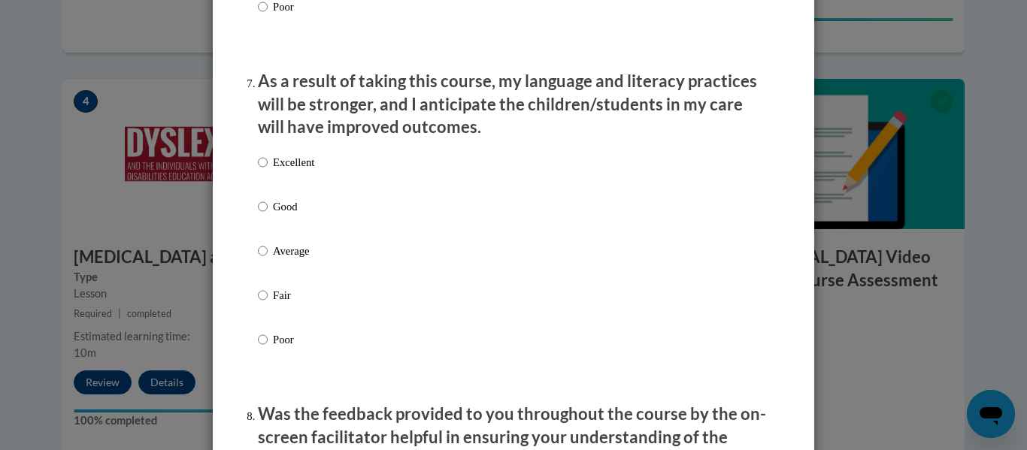
click at [297, 171] on p "Excellent" at bounding box center [293, 162] width 41 height 17
click at [268, 171] on input "Excellent" at bounding box center [263, 162] width 10 height 17
radio input "true"
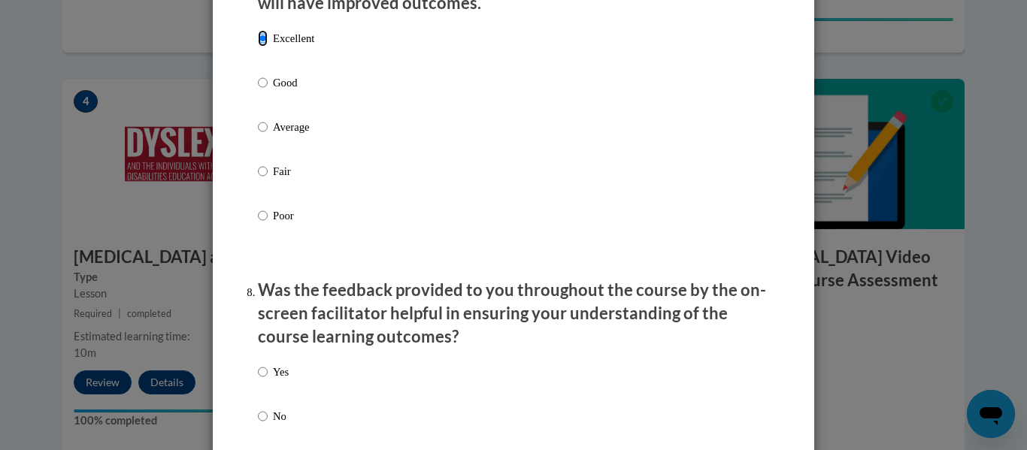
scroll to position [2256, 0]
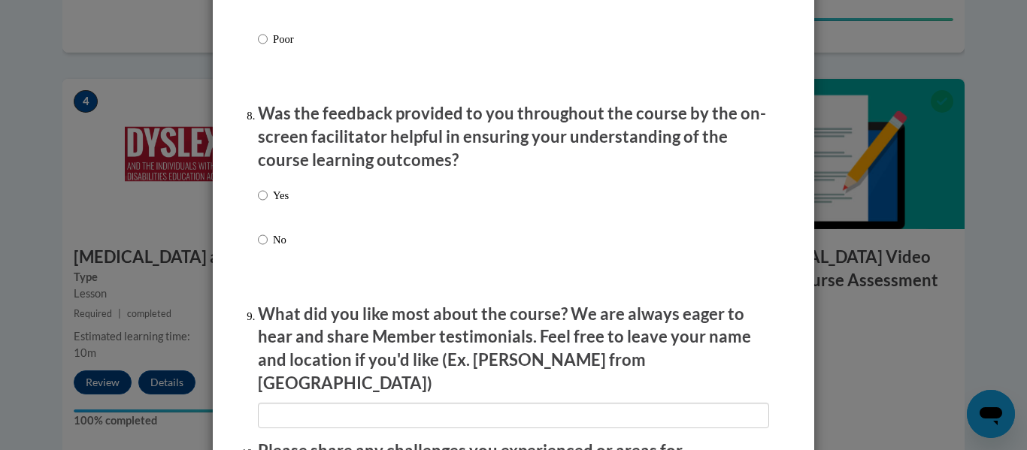
click at [264, 203] on label "Yes" at bounding box center [273, 207] width 31 height 41
click at [264, 203] on input "Yes" at bounding box center [263, 195] width 10 height 17
radio input "true"
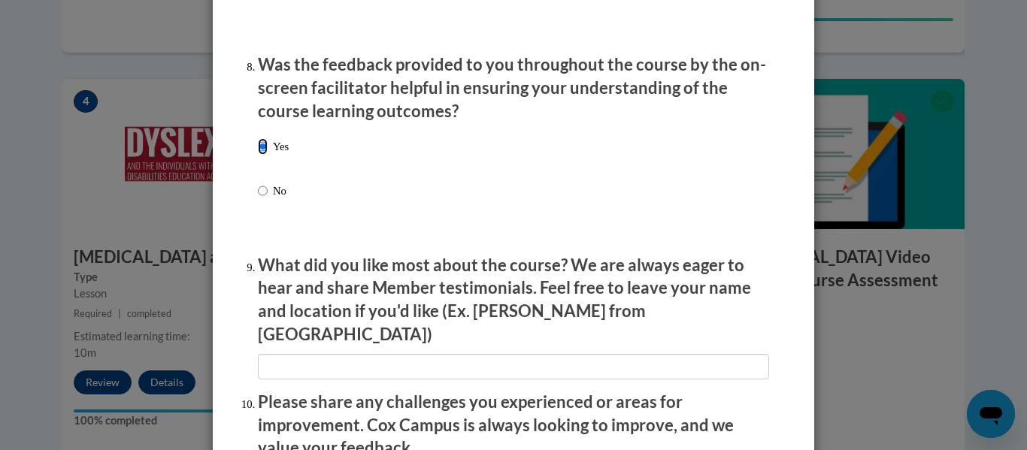
scroll to position [2331, 0]
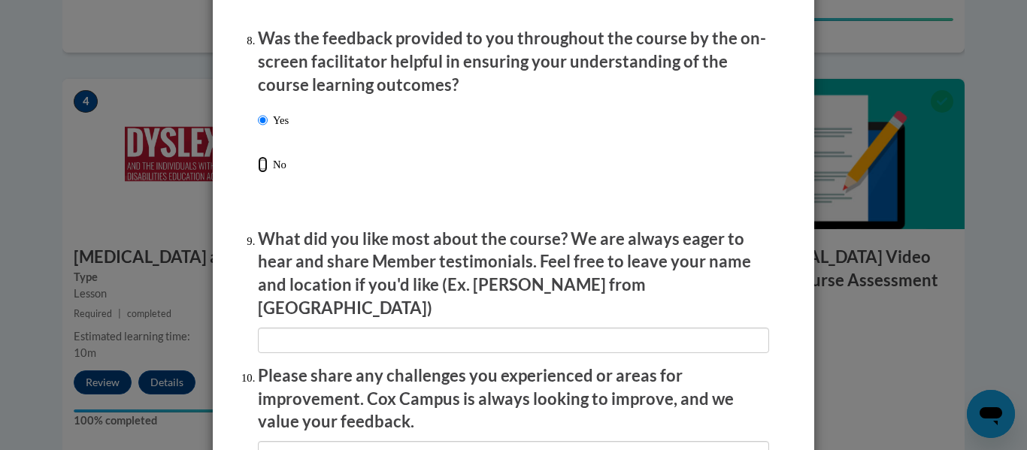
click at [262, 171] on input "No" at bounding box center [263, 164] width 10 height 17
radio input "true"
click at [276, 129] on p "Yes" at bounding box center [281, 120] width 16 height 17
click at [268, 129] on input "Yes" at bounding box center [263, 120] width 10 height 17
radio input "true"
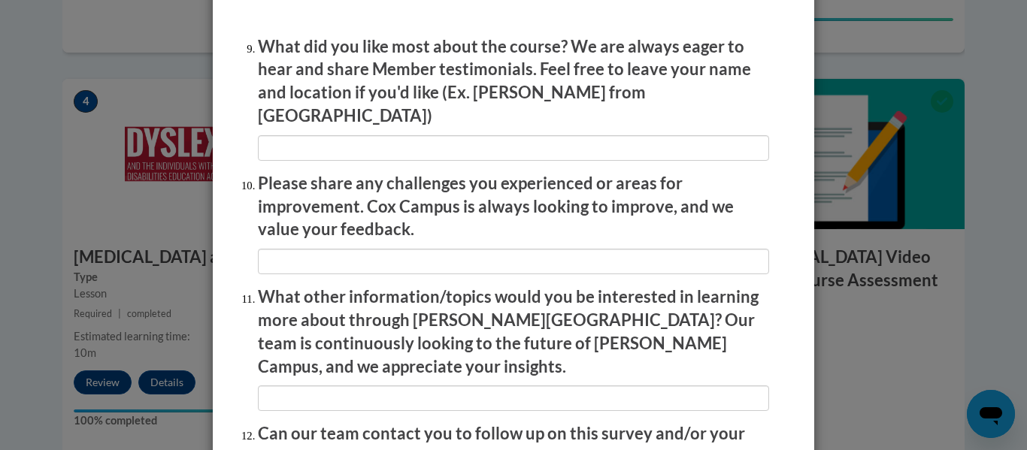
scroll to position [2674, 0]
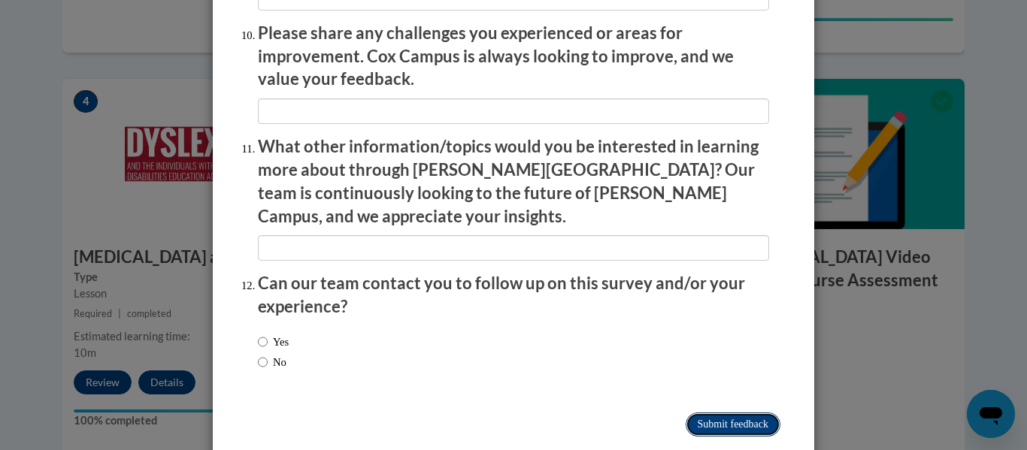
click at [714, 413] on input "Submit feedback" at bounding box center [733, 425] width 95 height 24
